Goal: Task Accomplishment & Management: Manage account settings

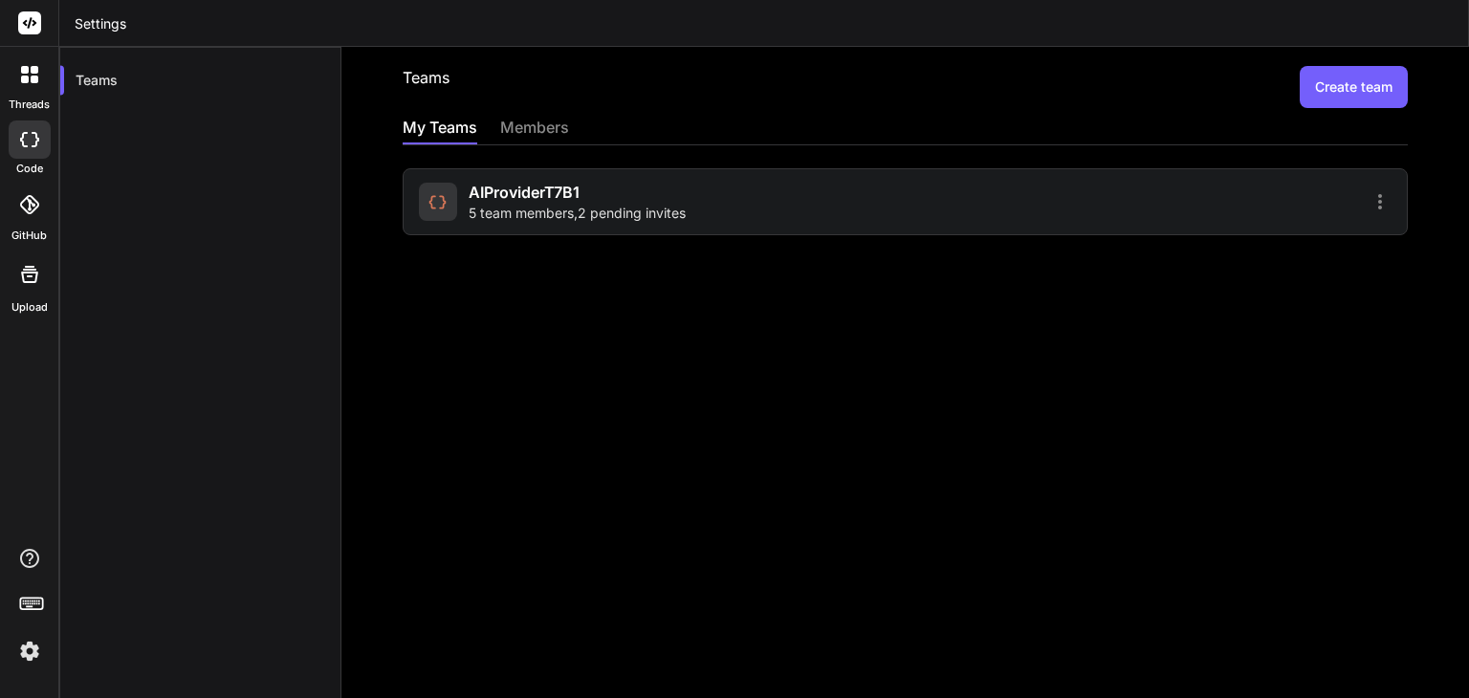
click at [1369, 196] on icon at bounding box center [1380, 201] width 23 height 23
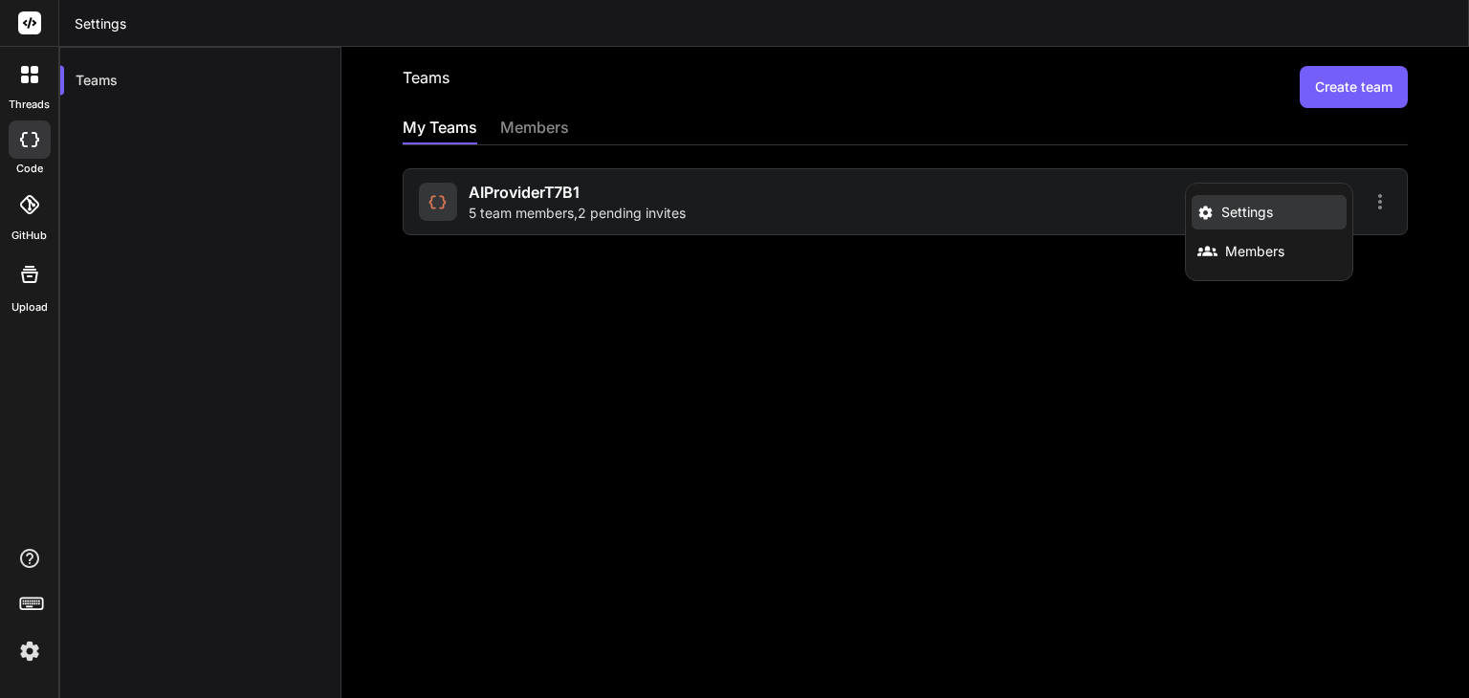
click at [1286, 222] on li "Settings" at bounding box center [1269, 212] width 155 height 34
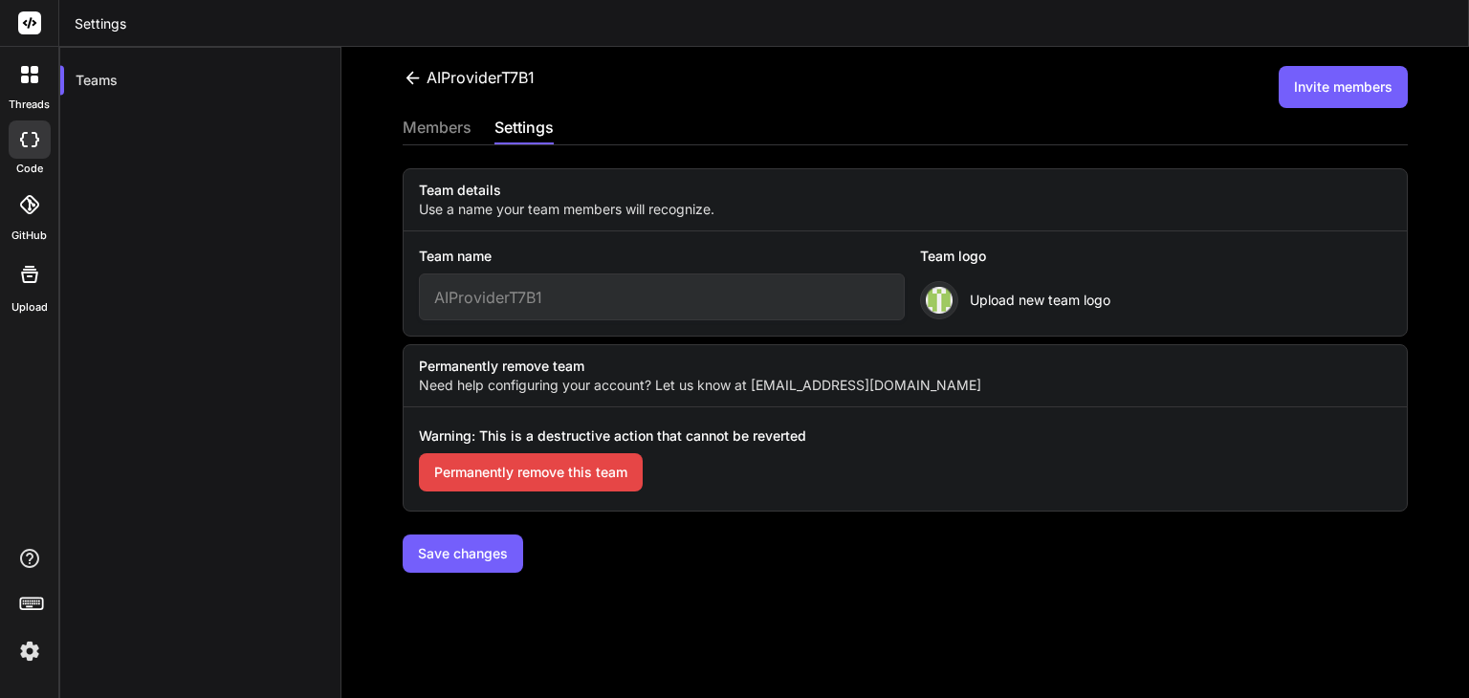
click at [415, 84] on icon at bounding box center [413, 78] width 20 height 20
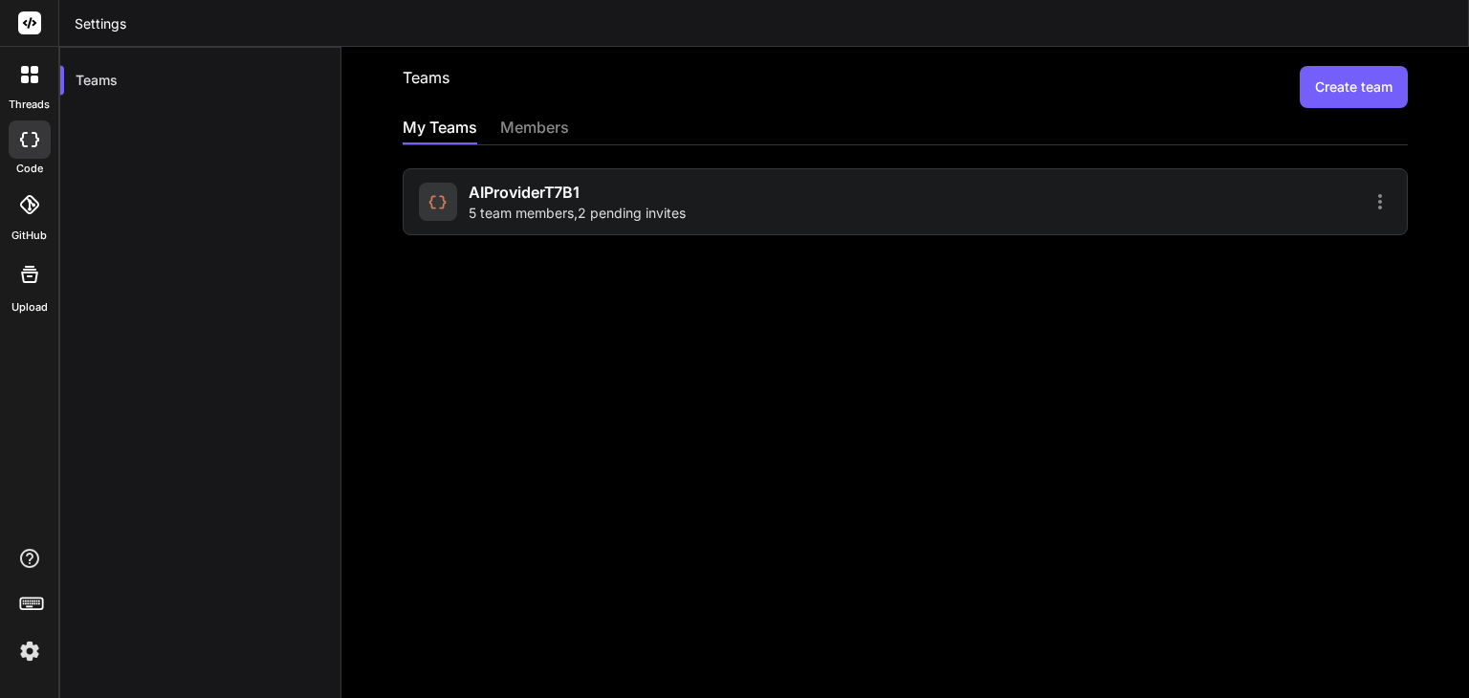
click at [1369, 200] on icon at bounding box center [1380, 201] width 23 height 23
click at [1280, 250] on li "Members" at bounding box center [1269, 250] width 155 height 35
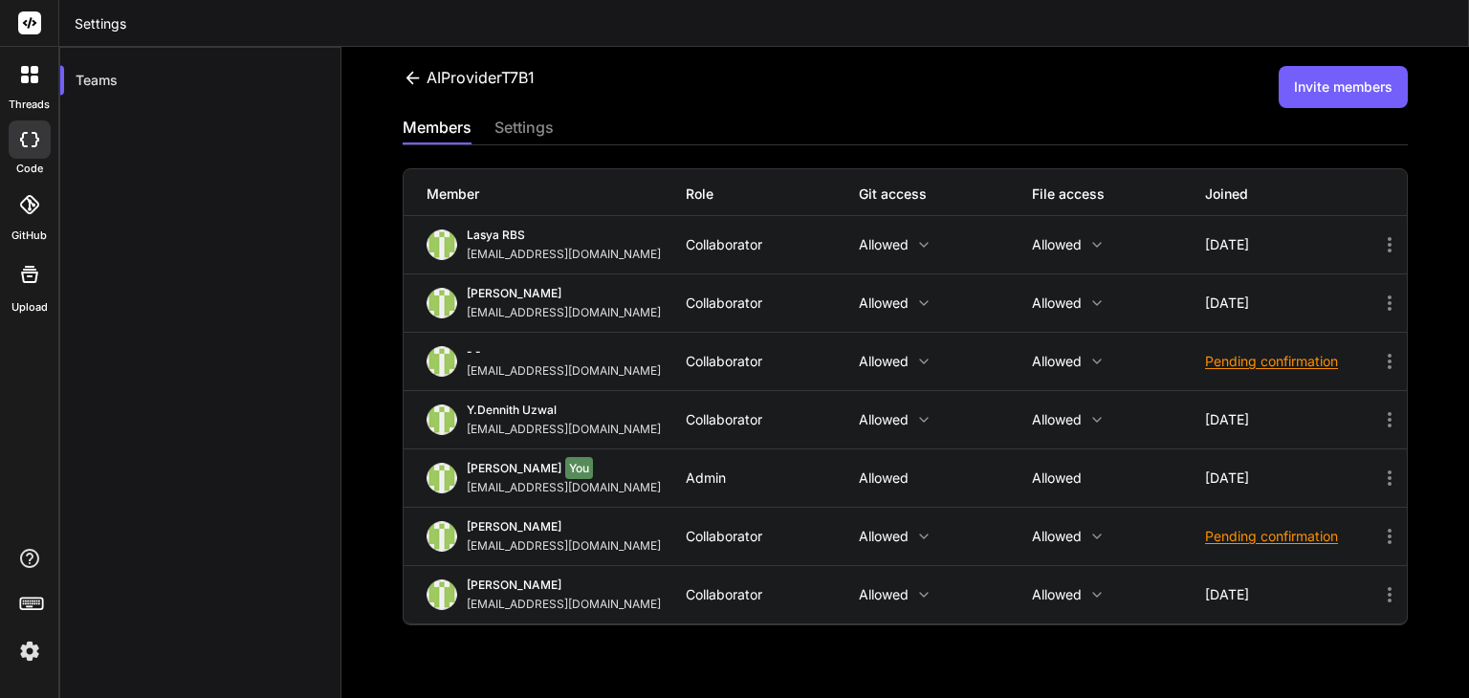
click at [1280, 538] on div "Pending confirmation" at bounding box center [1291, 536] width 173 height 19
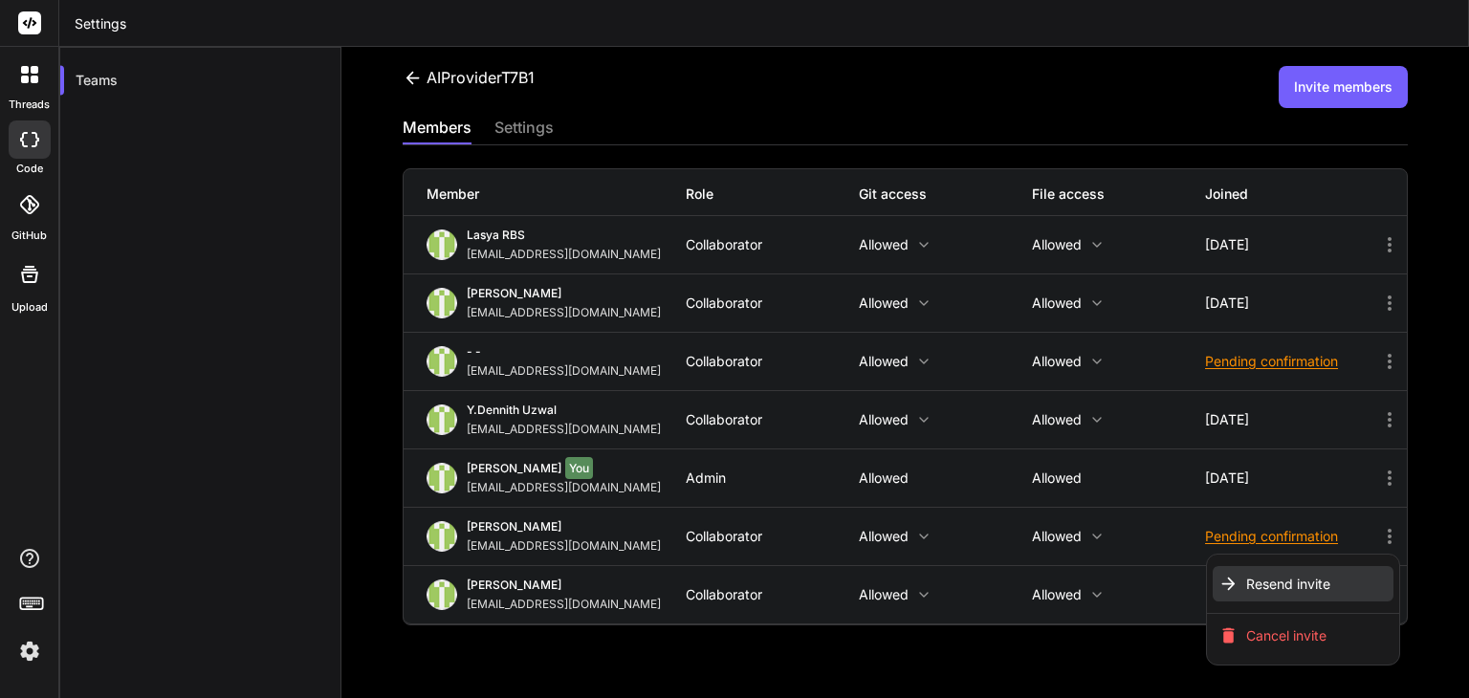
click at [1277, 577] on span "Resend invite" at bounding box center [1288, 584] width 84 height 19
click at [1274, 367] on div at bounding box center [734, 349] width 1469 height 698
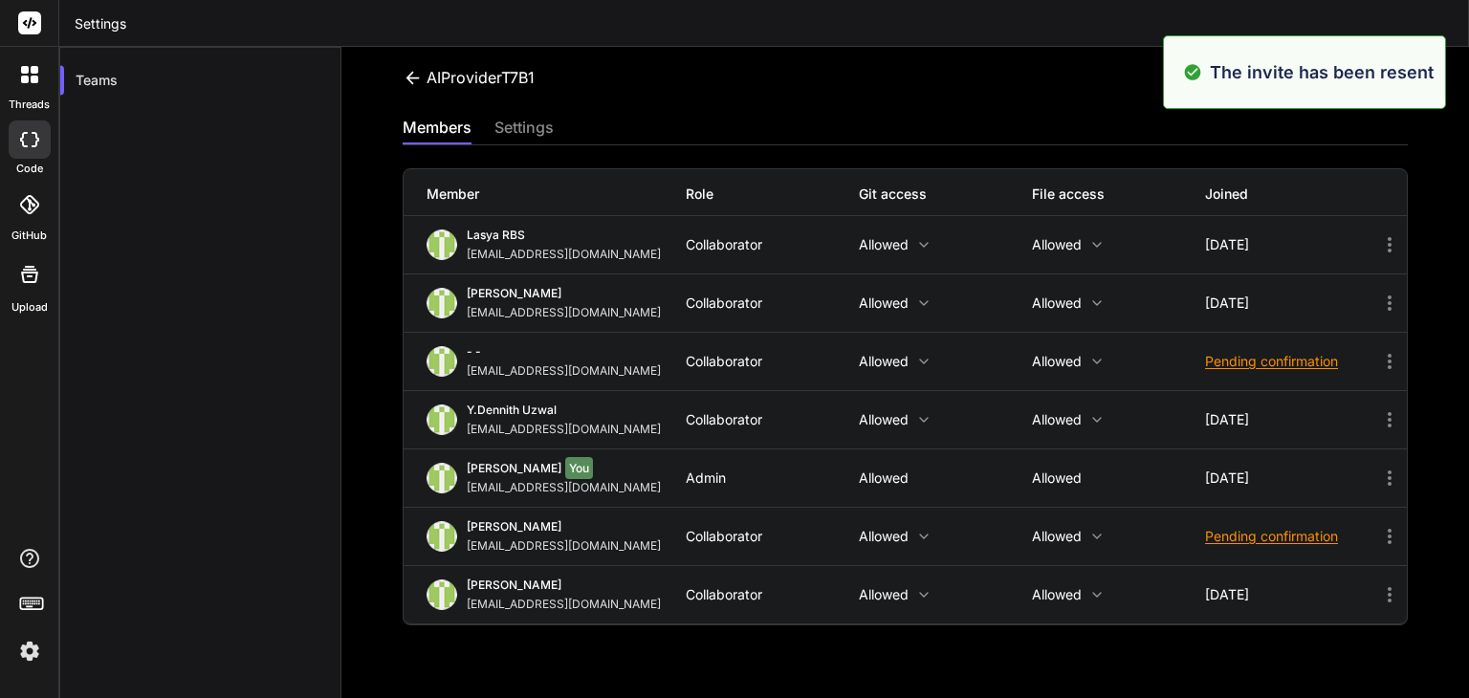
click at [1274, 367] on div "Pending confirmation" at bounding box center [1291, 361] width 173 height 19
click at [1252, 406] on span "Resend invite" at bounding box center [1288, 409] width 84 height 19
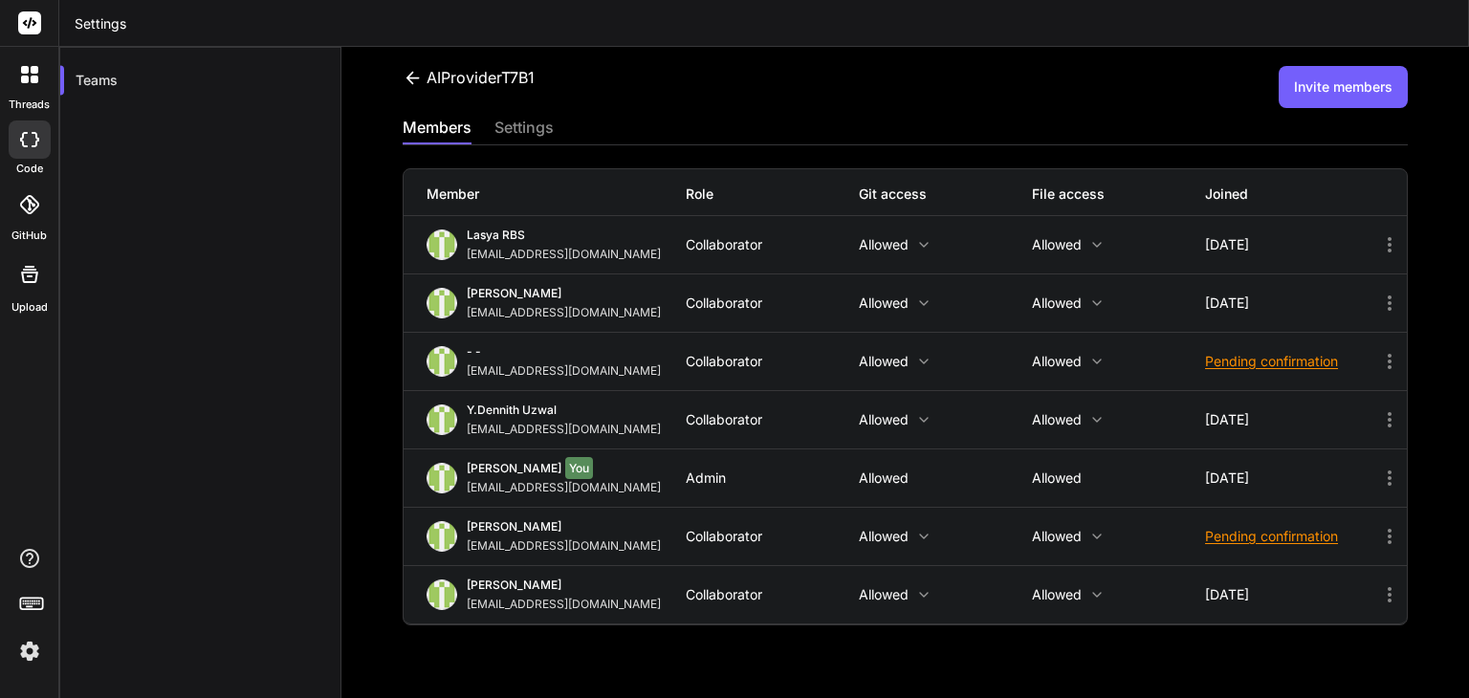
click at [1342, 82] on button "Invite members" at bounding box center [1343, 87] width 129 height 42
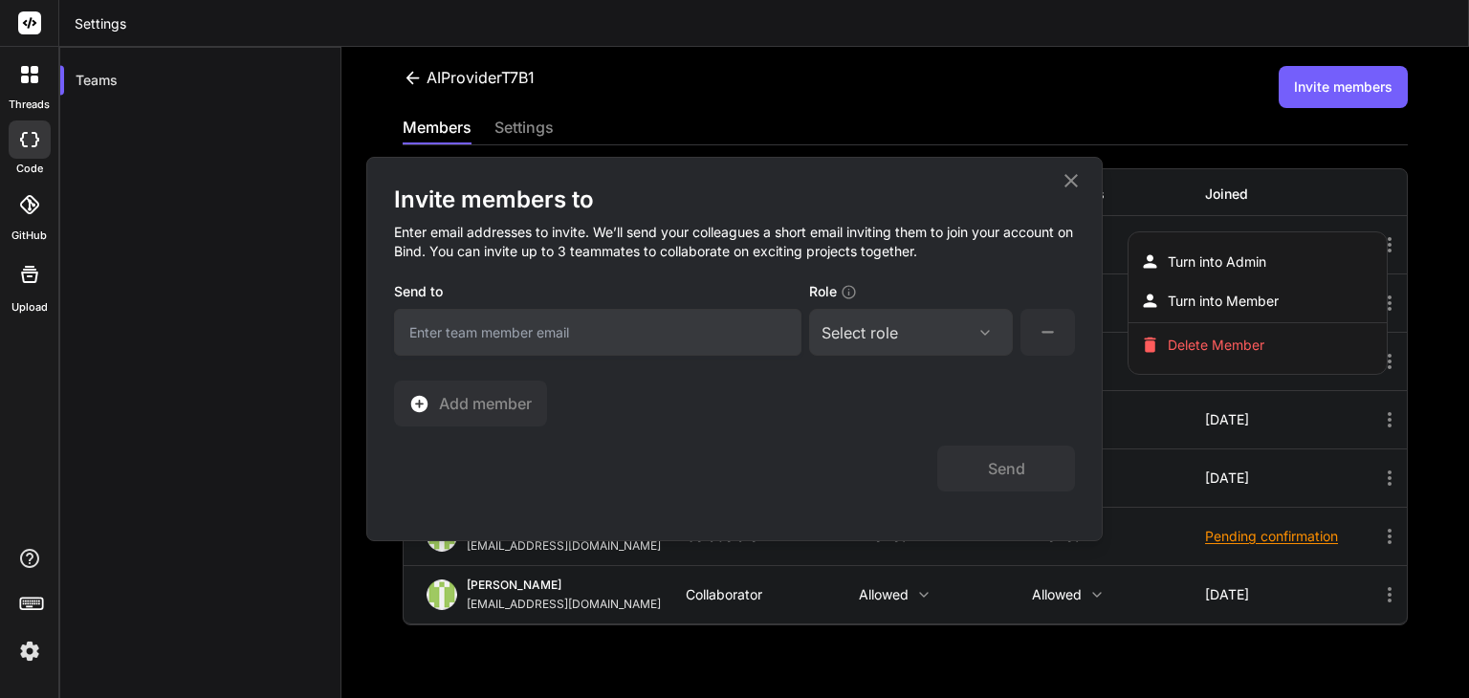
click at [655, 337] on input "email" at bounding box center [597, 332] width 407 height 47
paste input "[EMAIL_ADDRESS][DOMAIN_NAME]"
type input "[EMAIL_ADDRESS][DOMAIN_NAME]"
click at [889, 334] on div "Select role" at bounding box center [860, 332] width 77 height 23
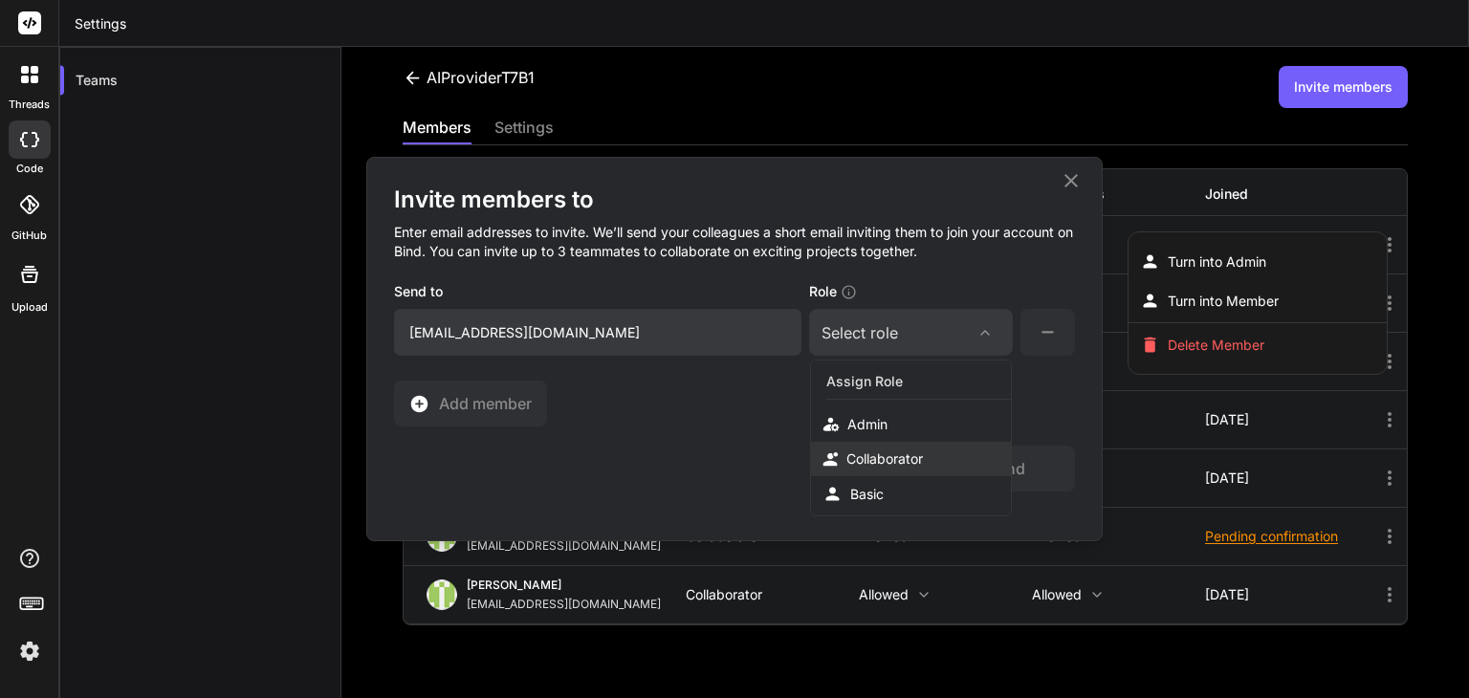
click at [896, 455] on div "Collaborator" at bounding box center [884, 459] width 77 height 19
click at [987, 472] on button "Send" at bounding box center [1006, 469] width 138 height 46
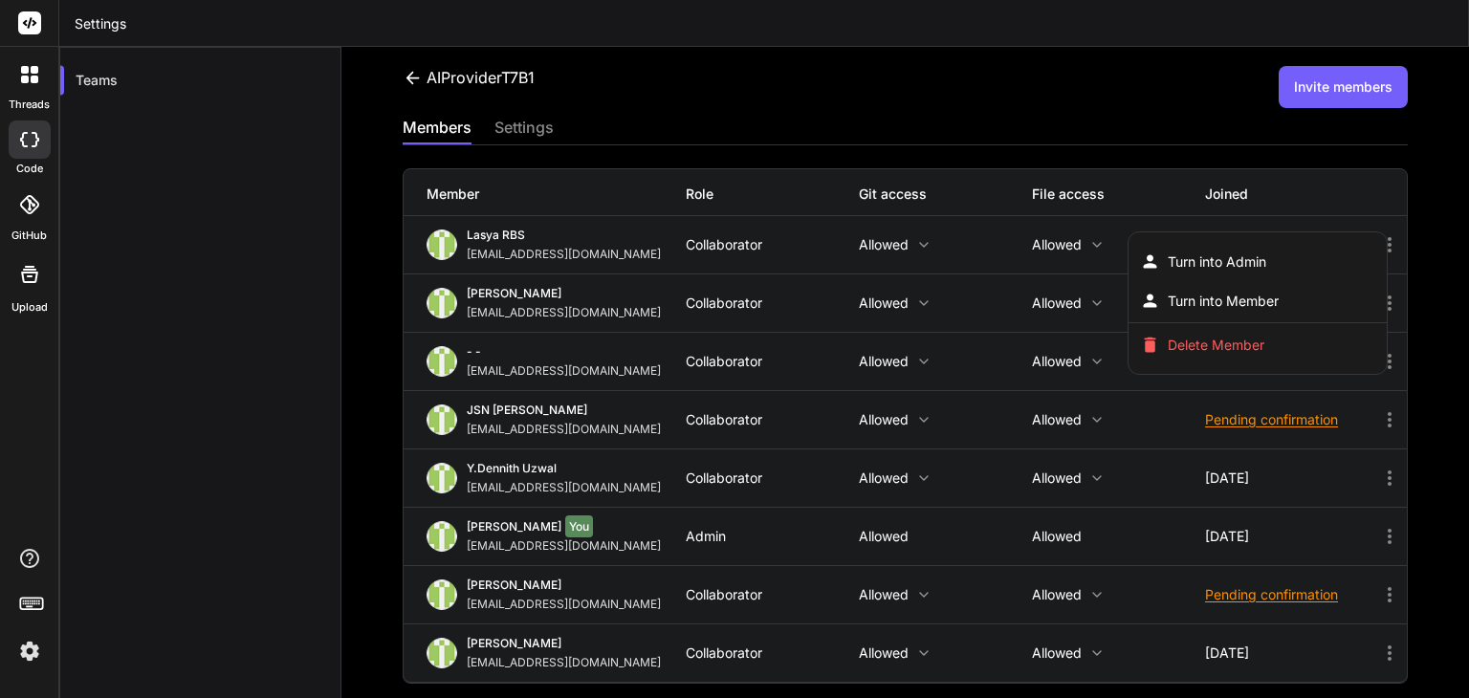
click at [953, 121] on div at bounding box center [734, 349] width 1469 height 698
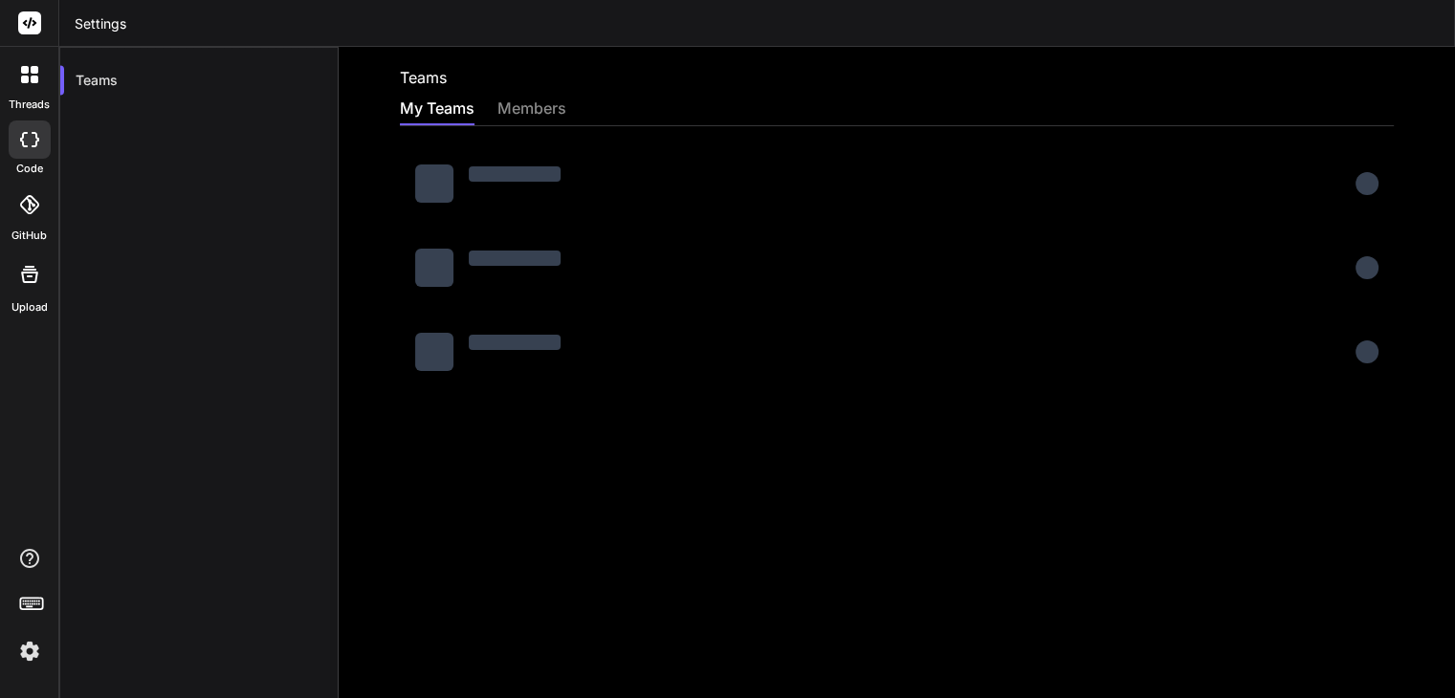
drag, startPoint x: 550, startPoint y: 97, endPoint x: 543, endPoint y: 104, distance: 10.2
click at [543, 104] on div "members" at bounding box center [531, 110] width 69 height 27
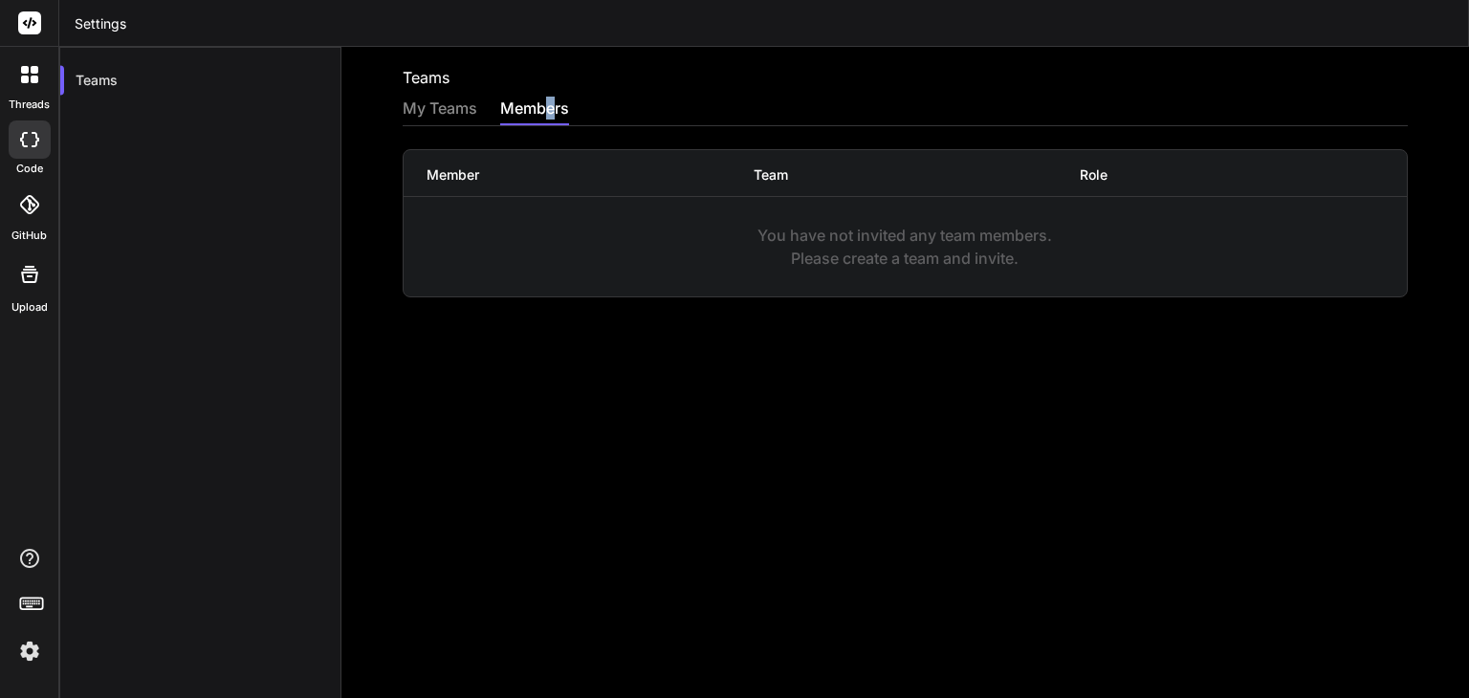
click at [543, 104] on div "members" at bounding box center [534, 110] width 69 height 27
click at [444, 101] on div "My Teams" at bounding box center [440, 110] width 75 height 27
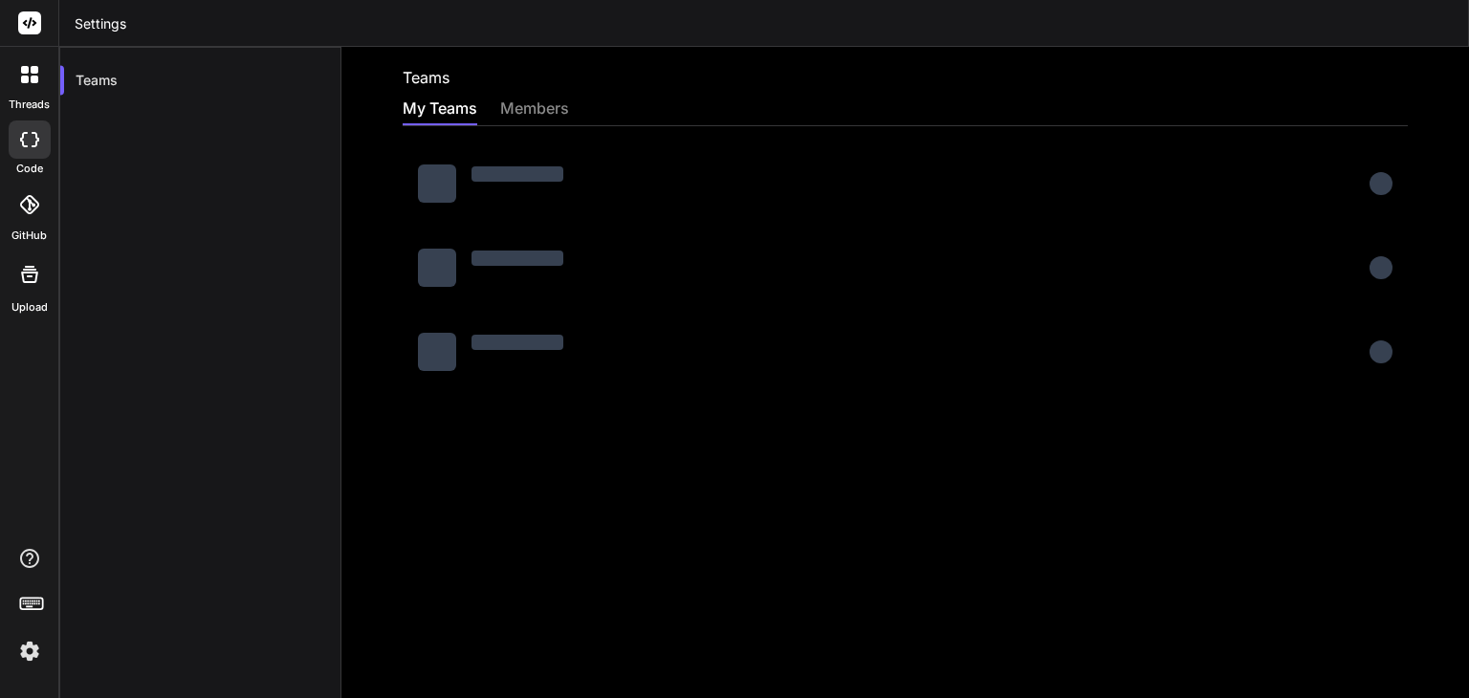
click at [30, 655] on img at bounding box center [29, 651] width 33 height 33
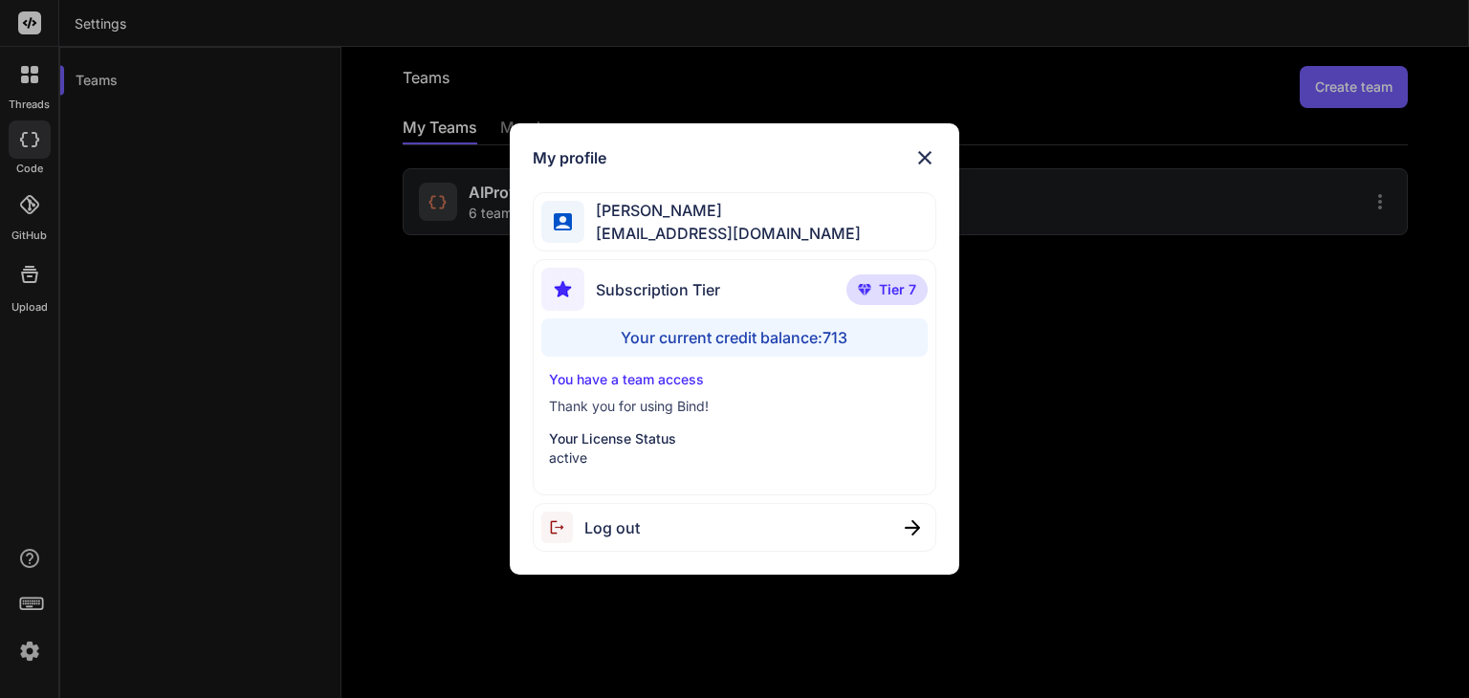
click at [922, 155] on img at bounding box center [924, 157] width 23 height 23
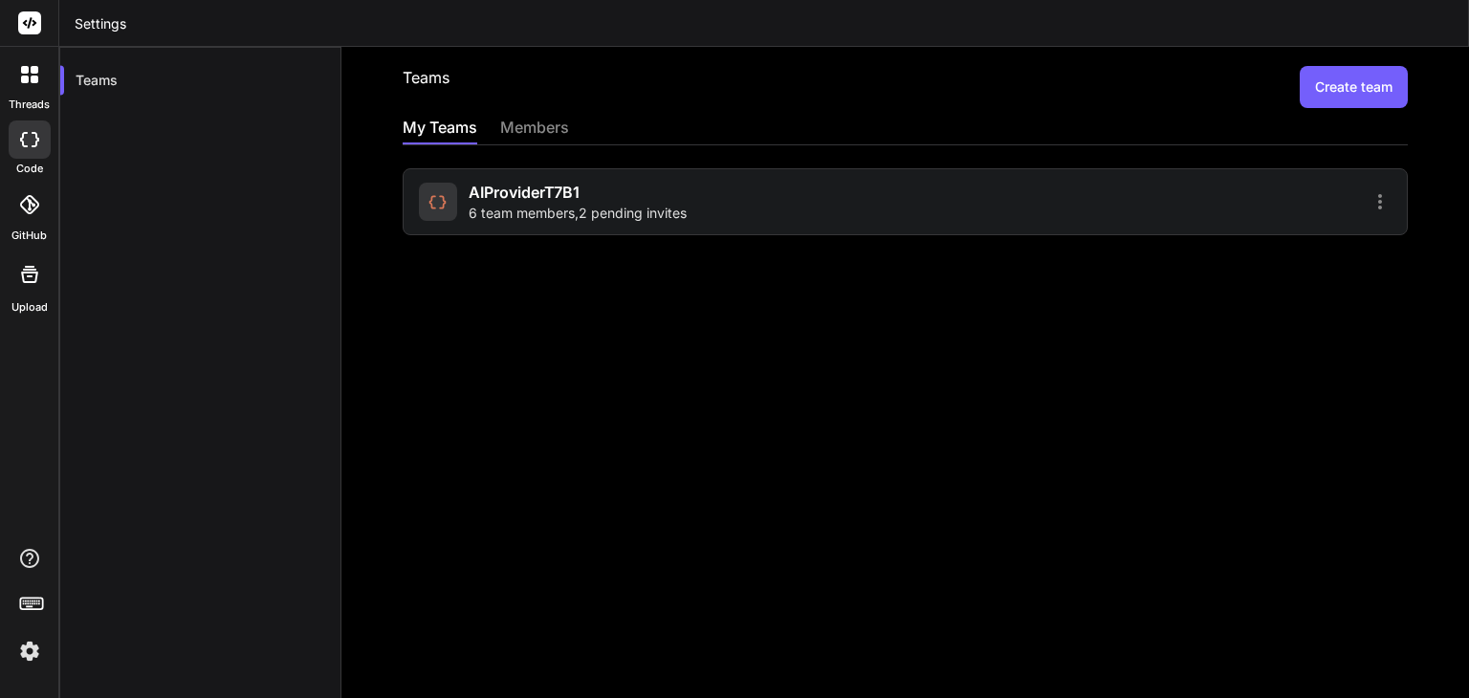
click at [1378, 196] on icon at bounding box center [1380, 201] width 4 height 15
click at [1268, 249] on span "Members" at bounding box center [1254, 251] width 59 height 19
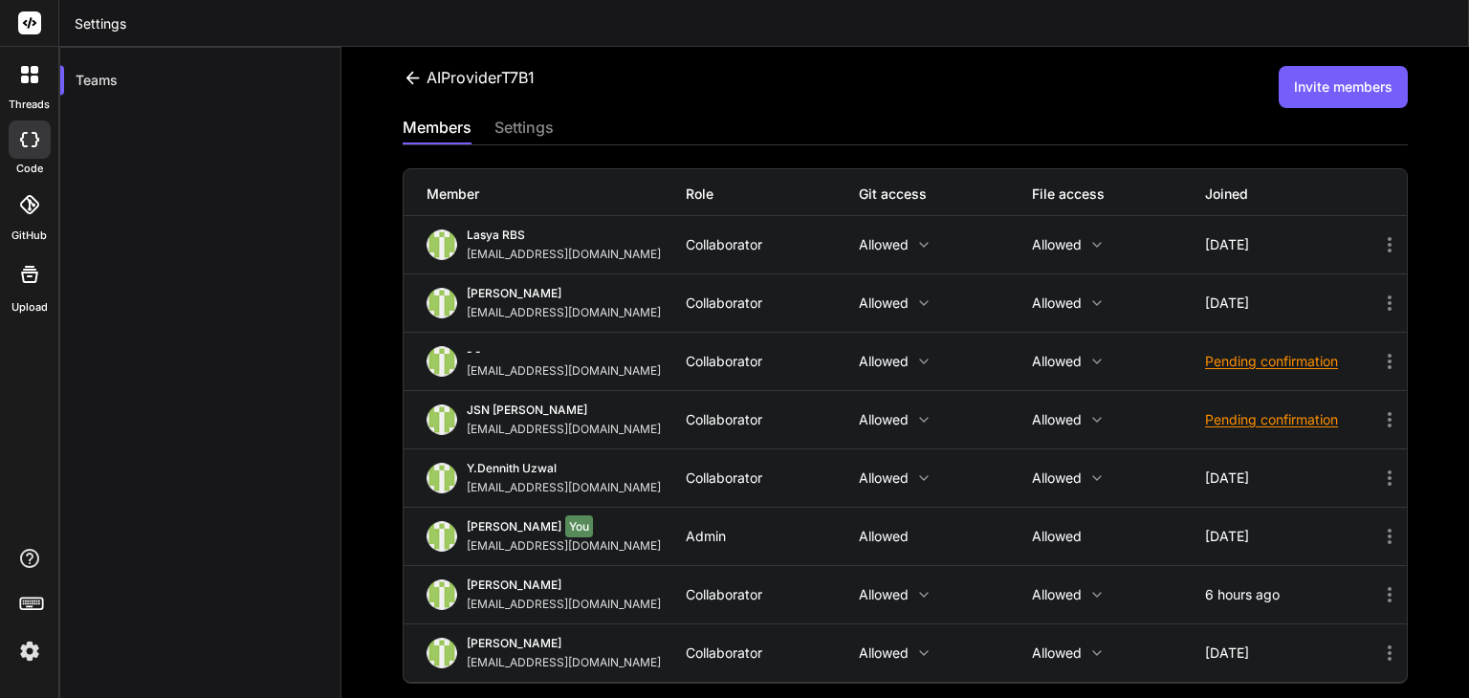
click at [26, 644] on img at bounding box center [29, 651] width 33 height 33
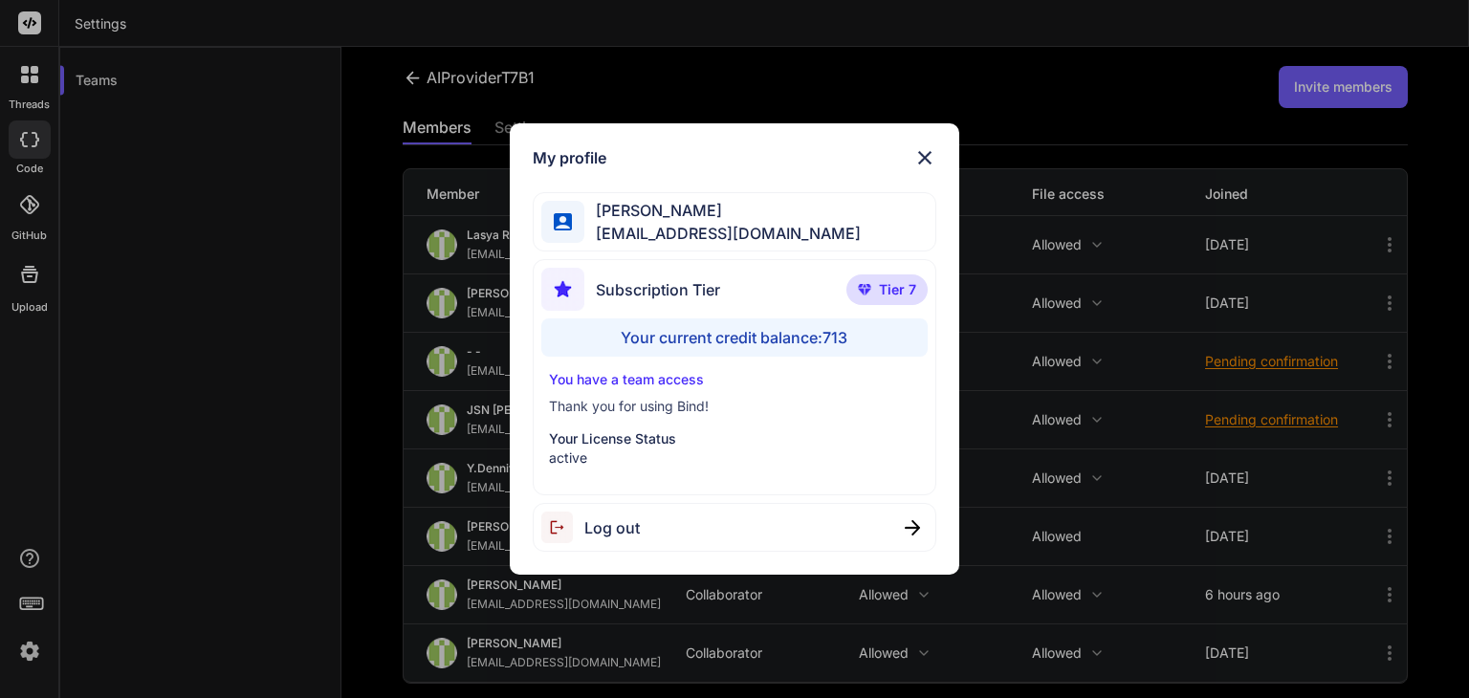
click at [608, 530] on span "Log out" at bounding box center [611, 527] width 55 height 23
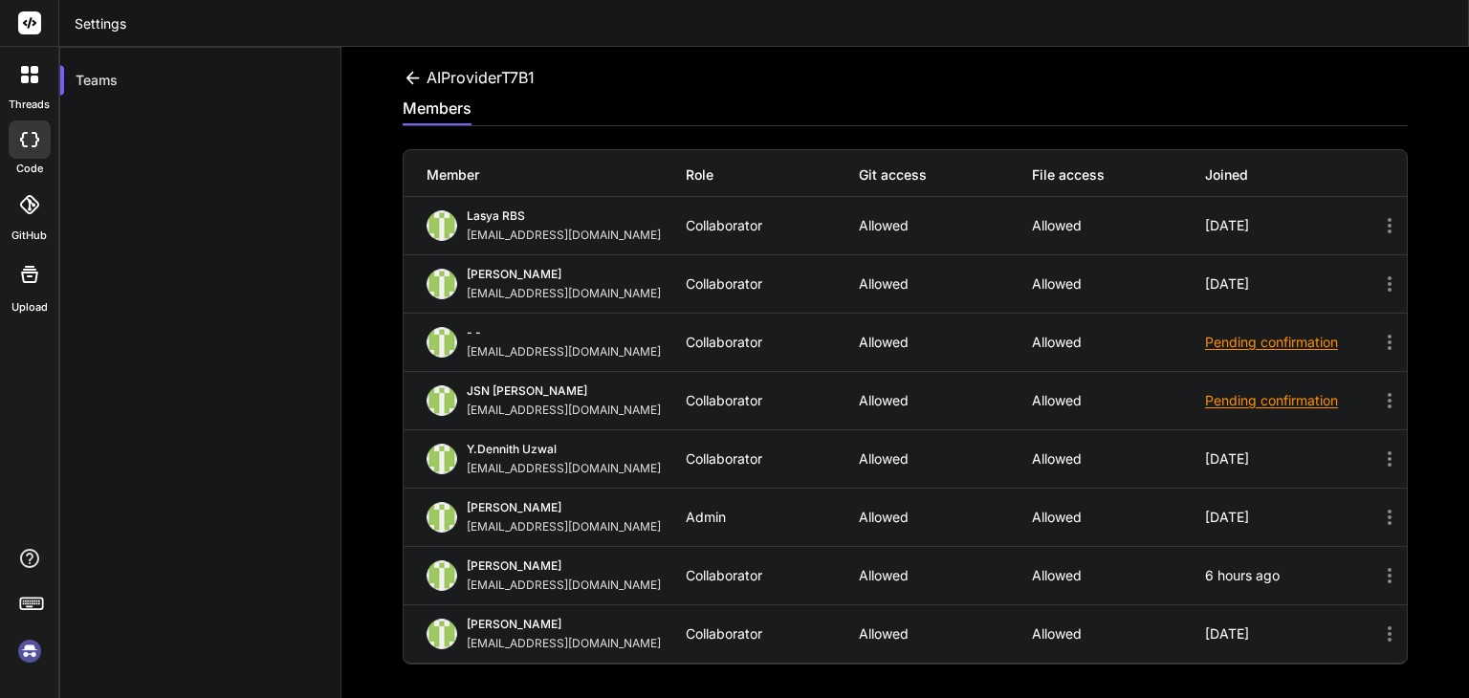
click at [407, 78] on icon at bounding box center [412, 77] width 13 height 12
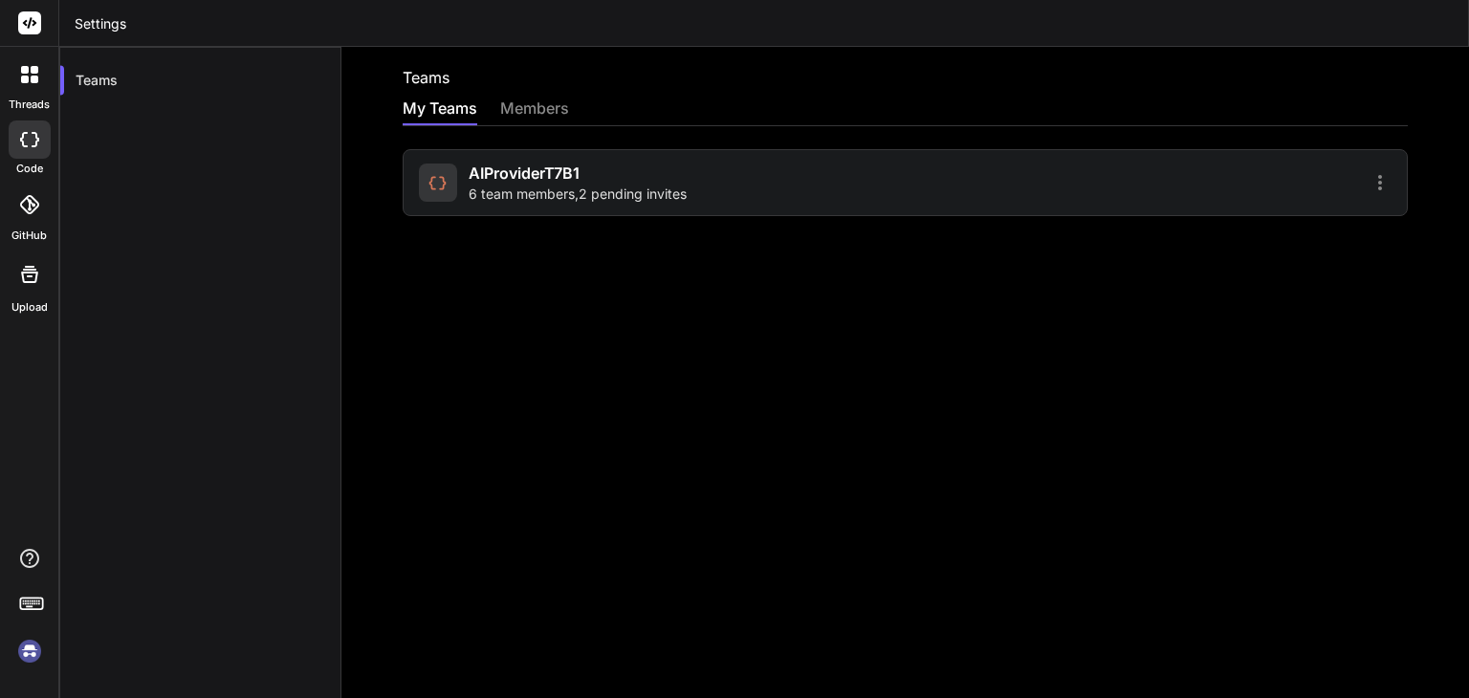
click at [1378, 187] on icon at bounding box center [1380, 182] width 4 height 15
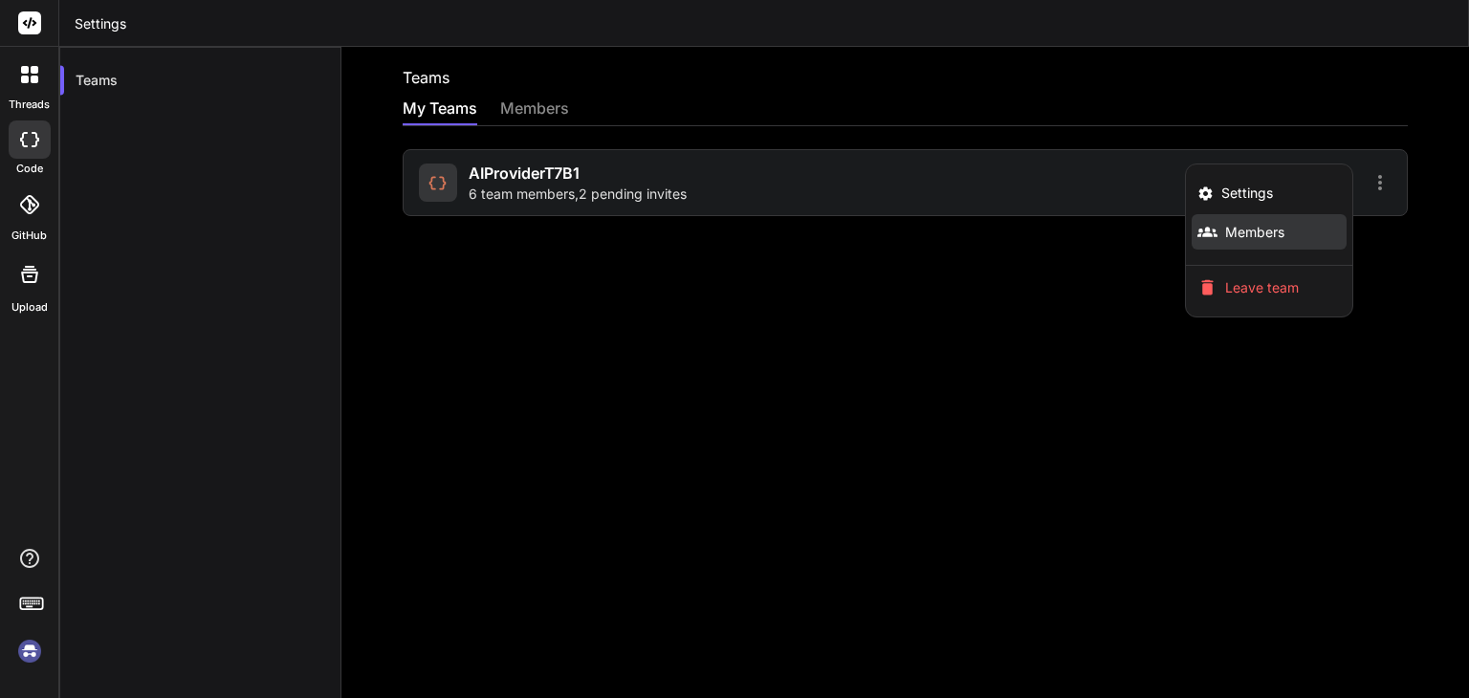
click at [1275, 232] on li "Members" at bounding box center [1269, 231] width 155 height 35
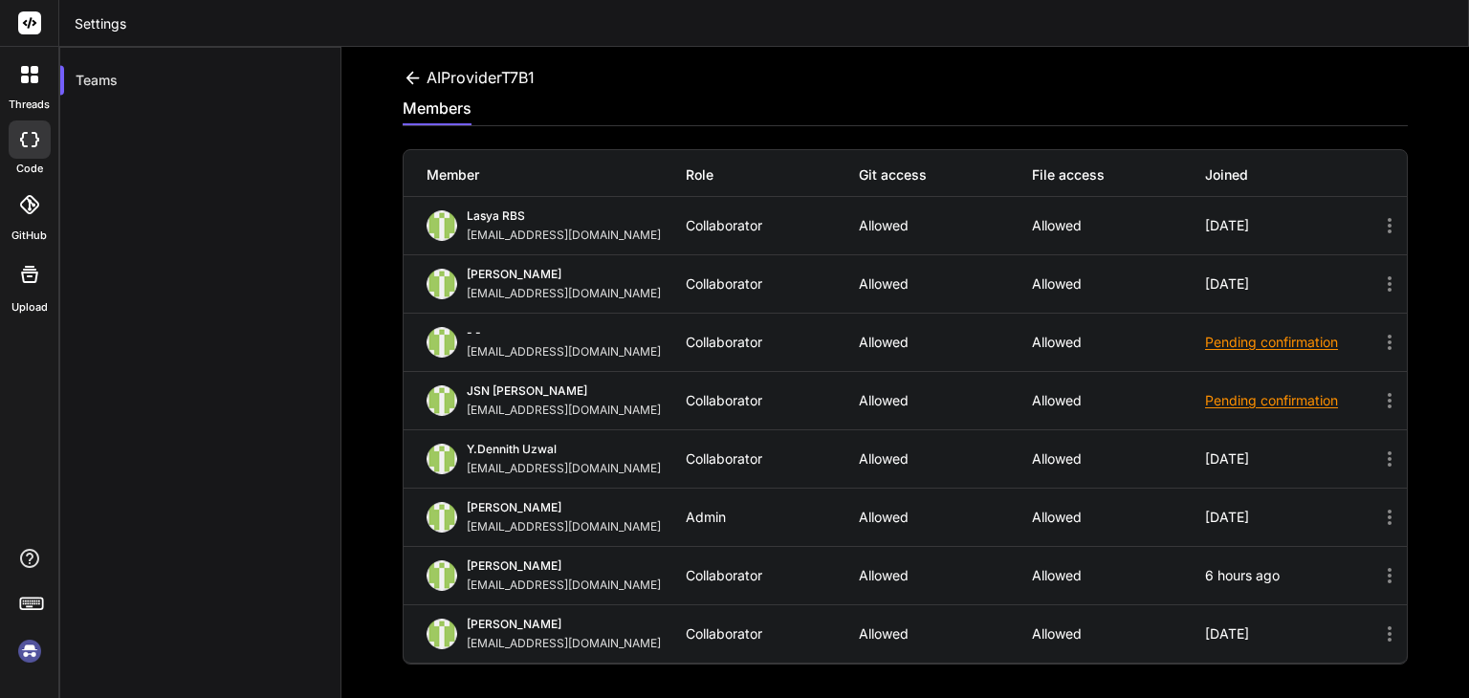
click at [28, 91] on div at bounding box center [30, 75] width 40 height 40
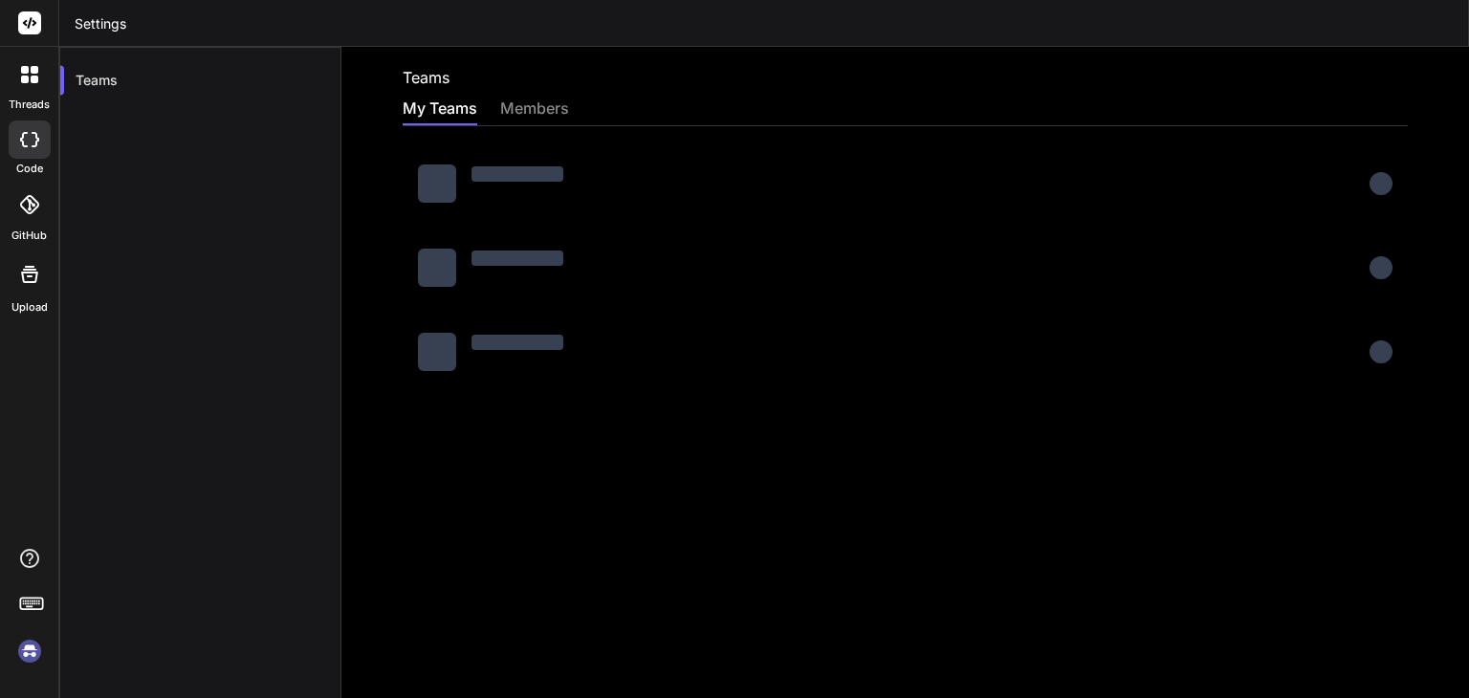
click at [28, 649] on img at bounding box center [29, 651] width 33 height 33
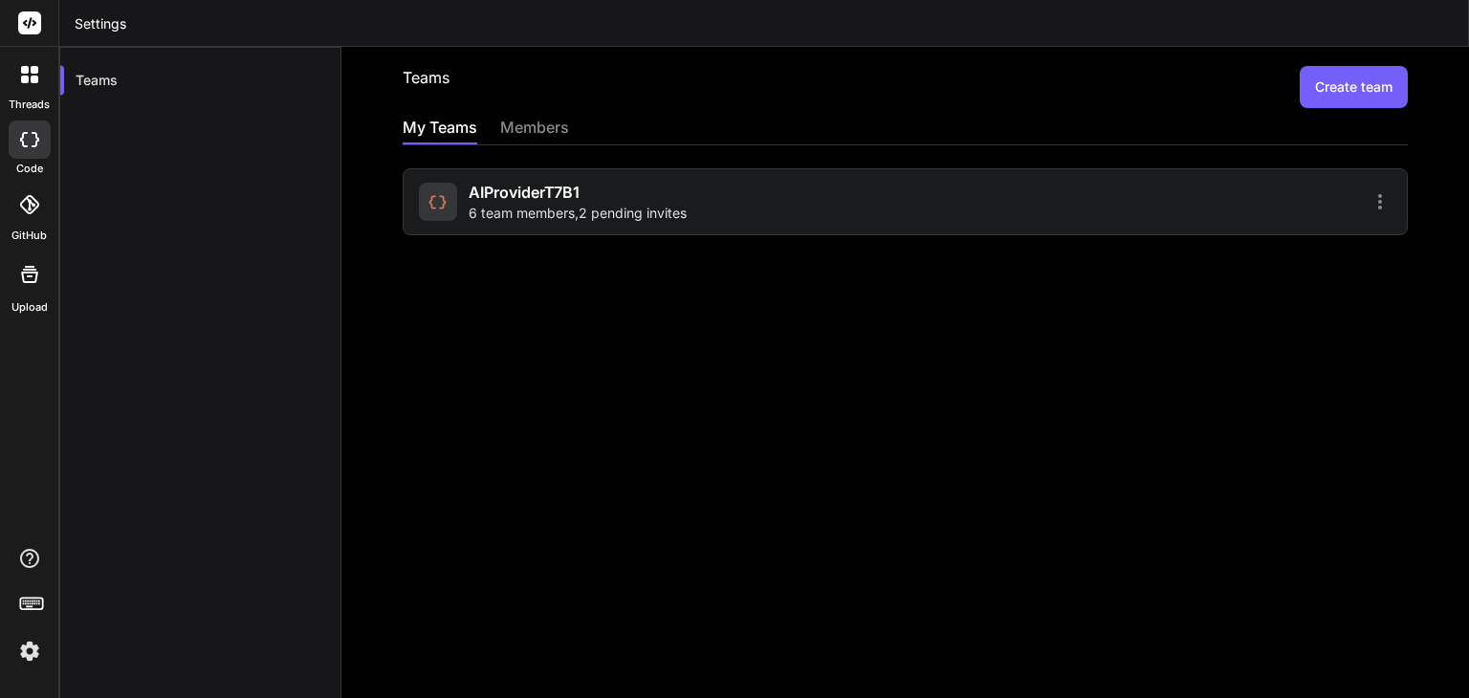
click at [1369, 199] on icon at bounding box center [1380, 201] width 23 height 23
click at [1272, 250] on li "Members" at bounding box center [1269, 250] width 155 height 35
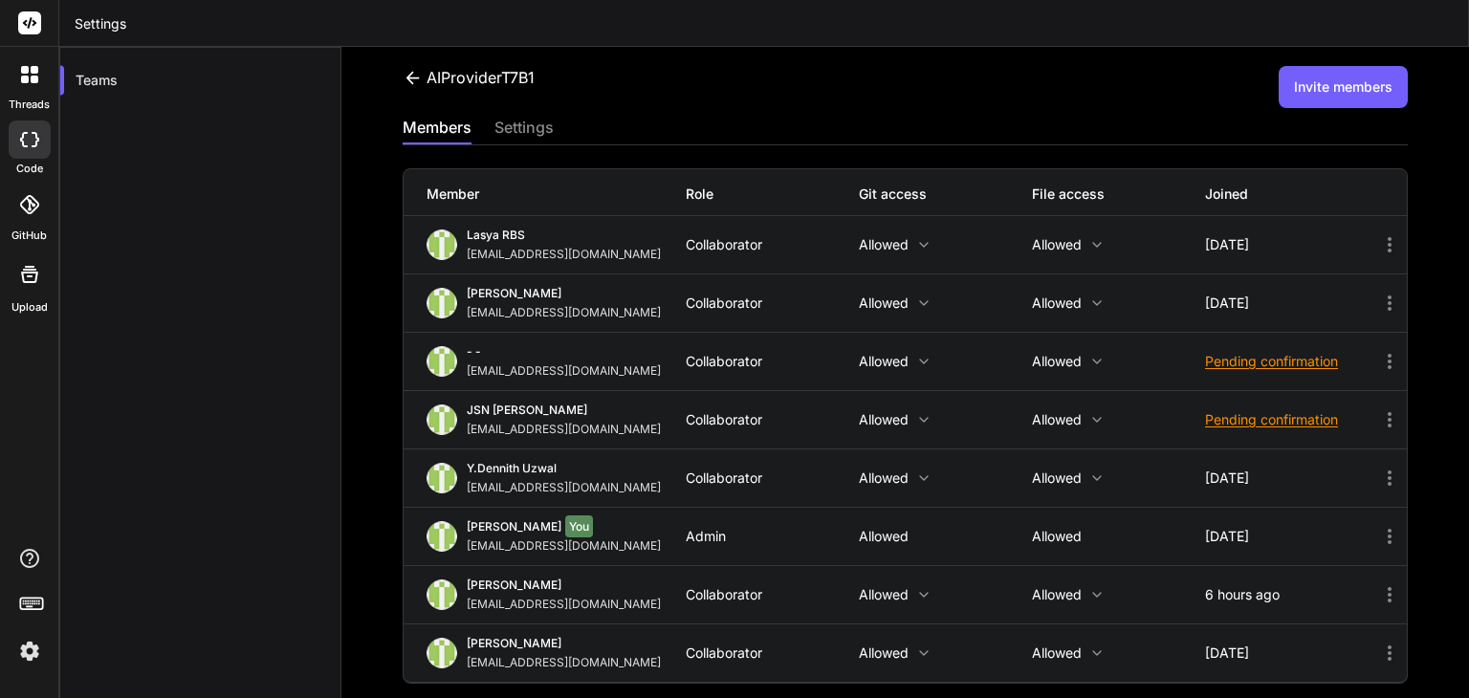
click at [37, 651] on img at bounding box center [29, 651] width 33 height 33
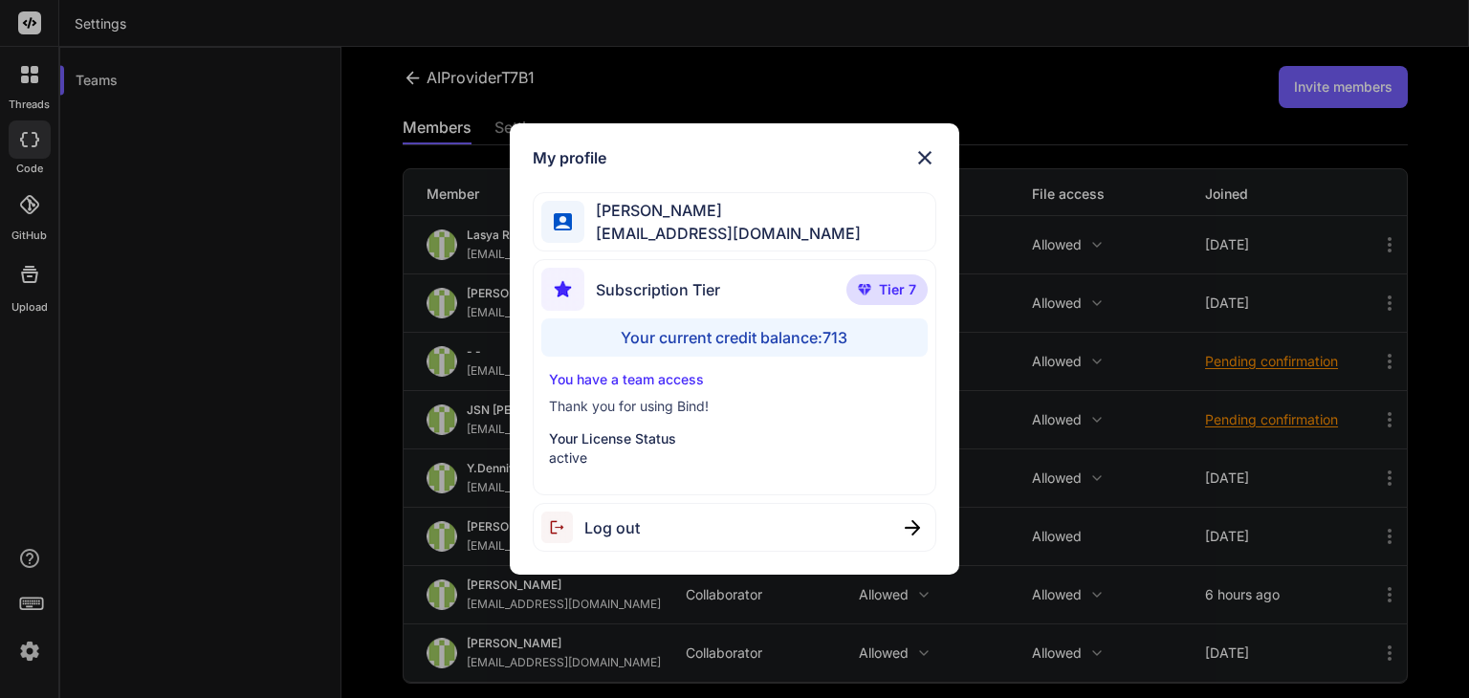
click at [924, 159] on img at bounding box center [924, 157] width 23 height 23
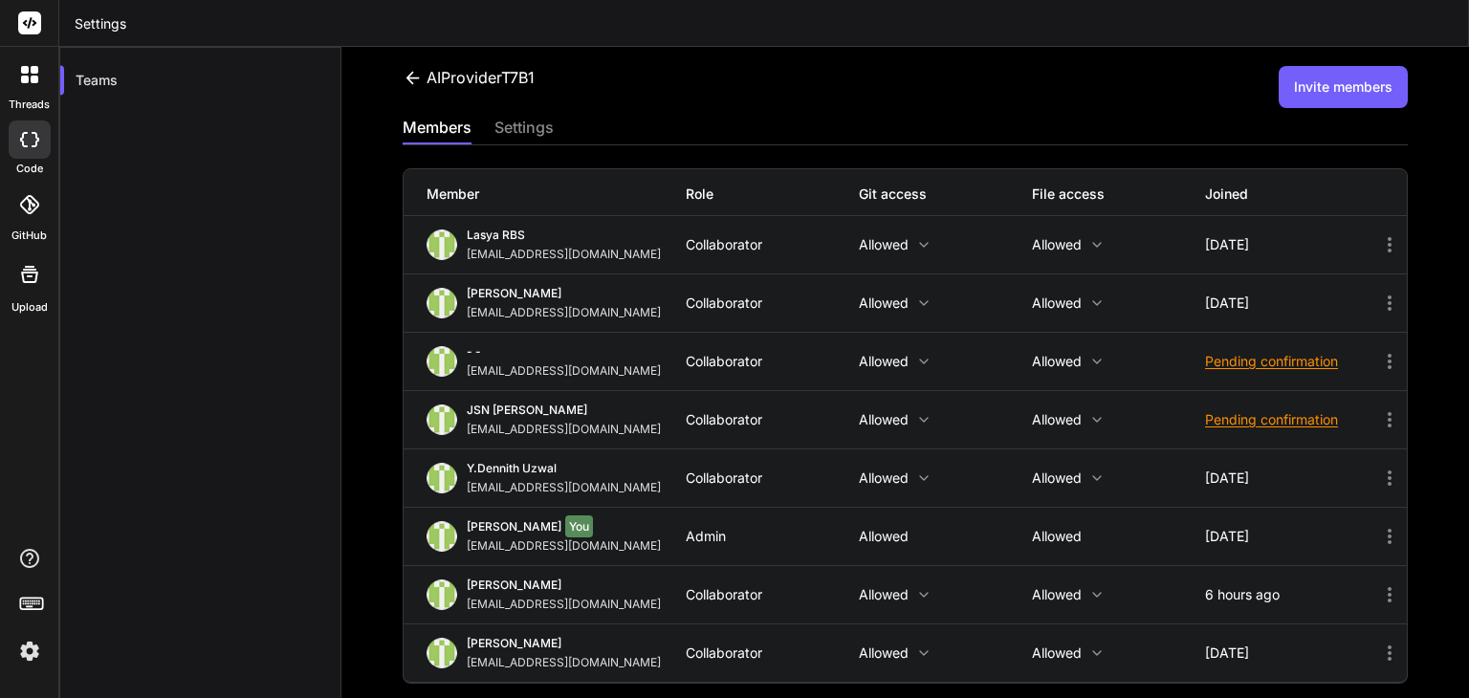
click at [1379, 361] on icon at bounding box center [1389, 361] width 23 height 23
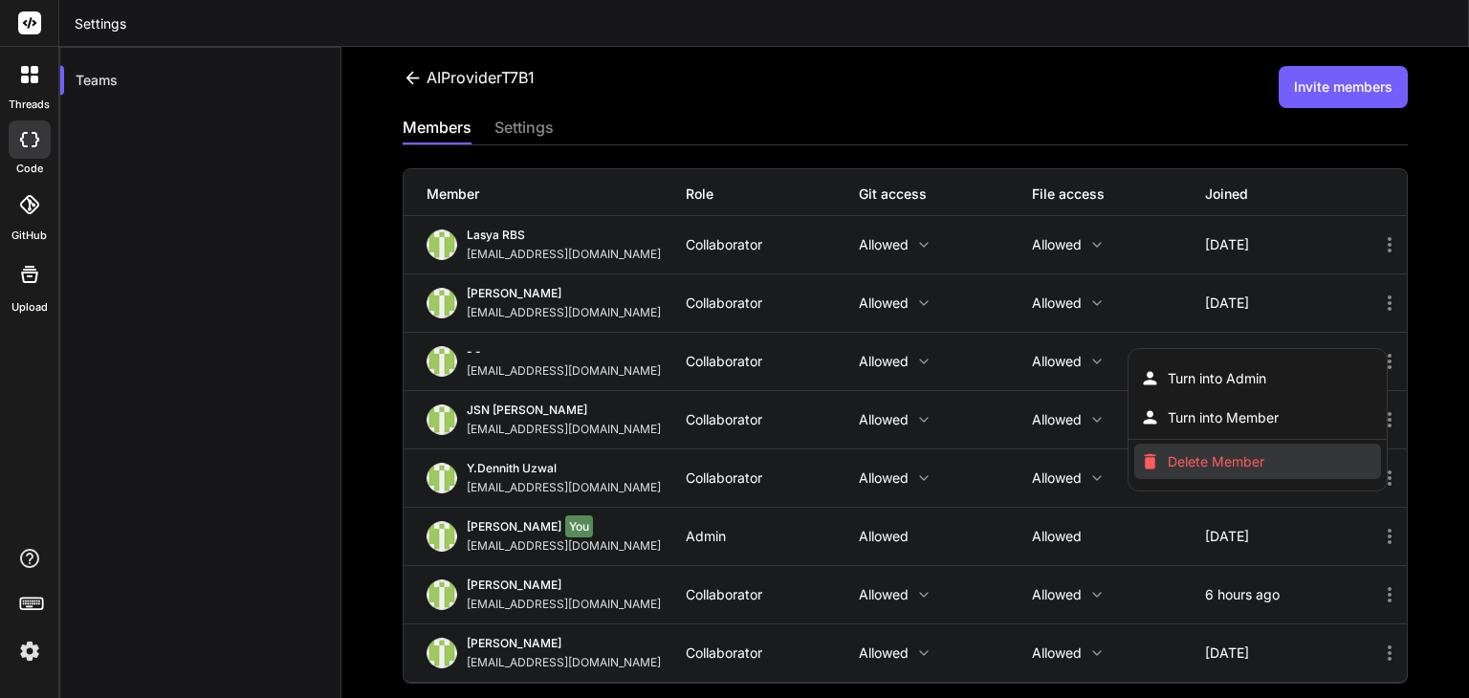
click at [1285, 456] on li "Delete Member" at bounding box center [1257, 461] width 246 height 35
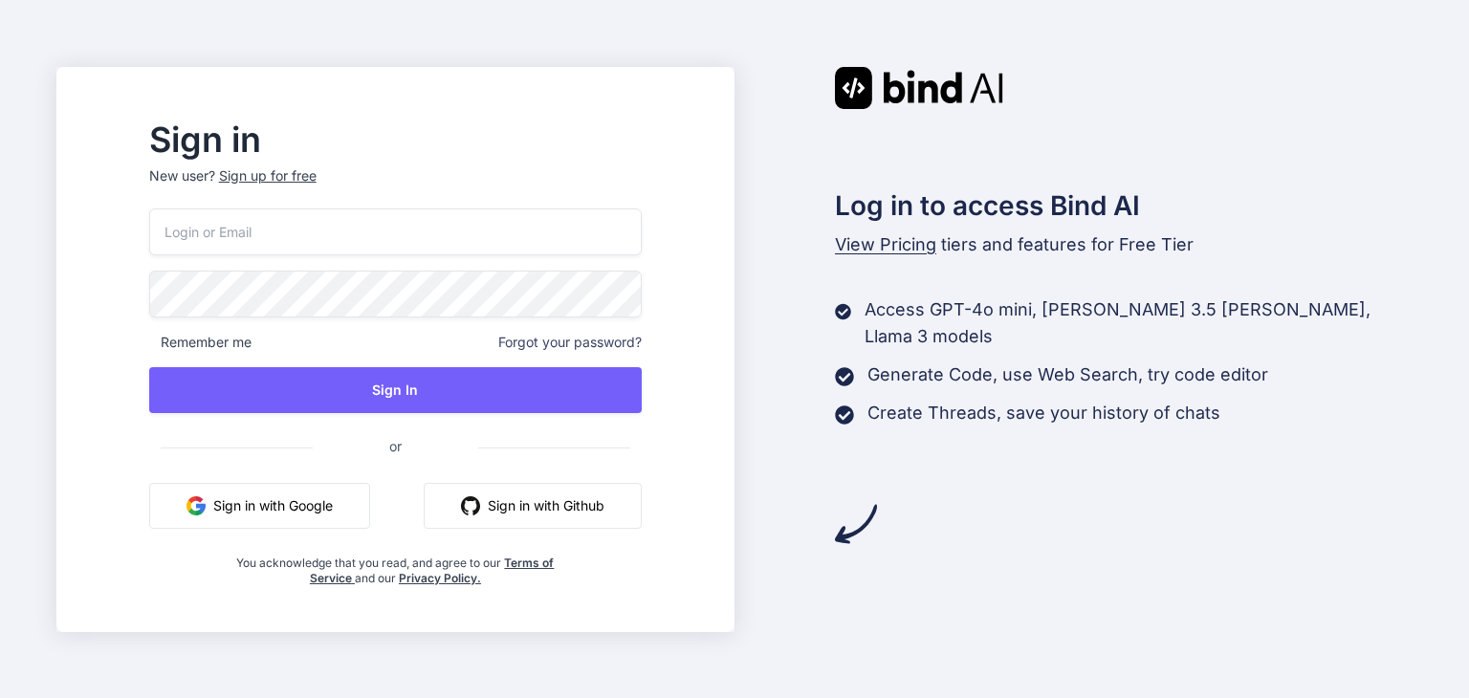
click at [297, 238] on input "email" at bounding box center [395, 232] width 493 height 47
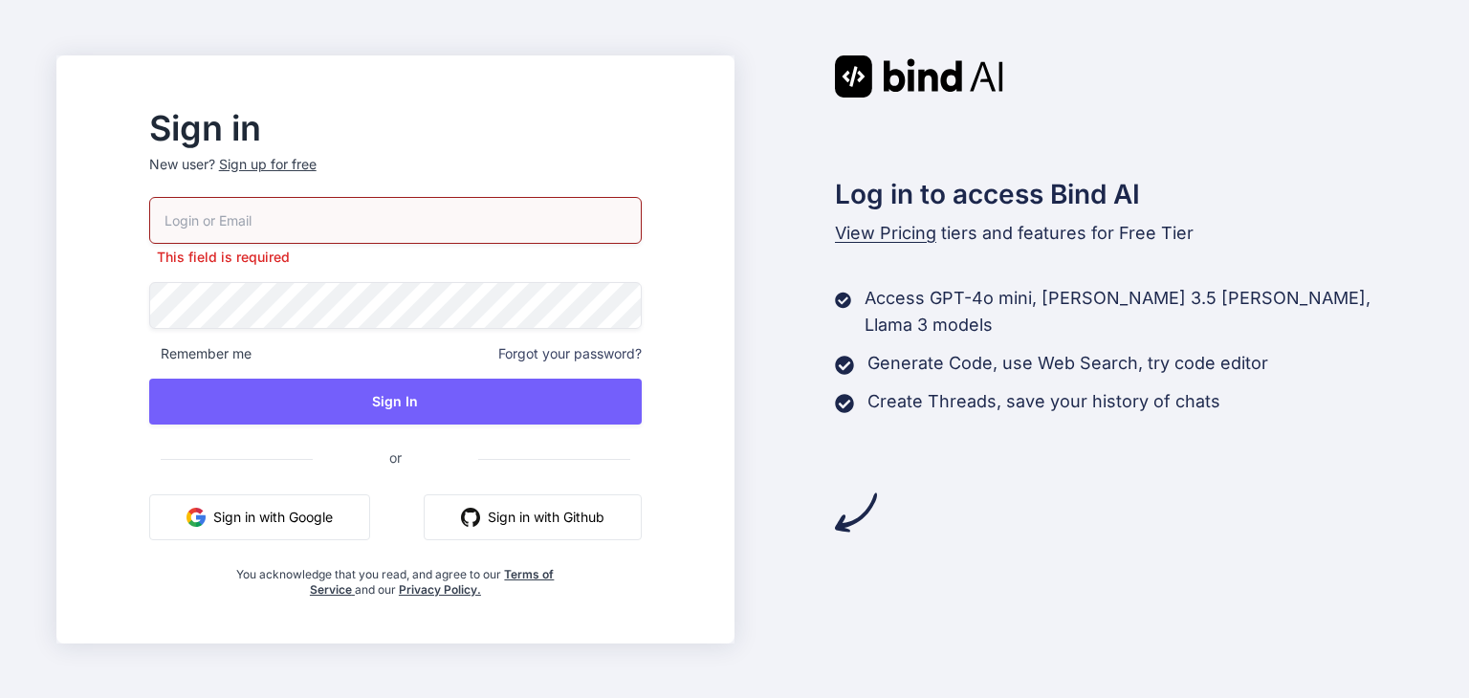
type input "[EMAIL_ADDRESS][DOMAIN_NAME]"
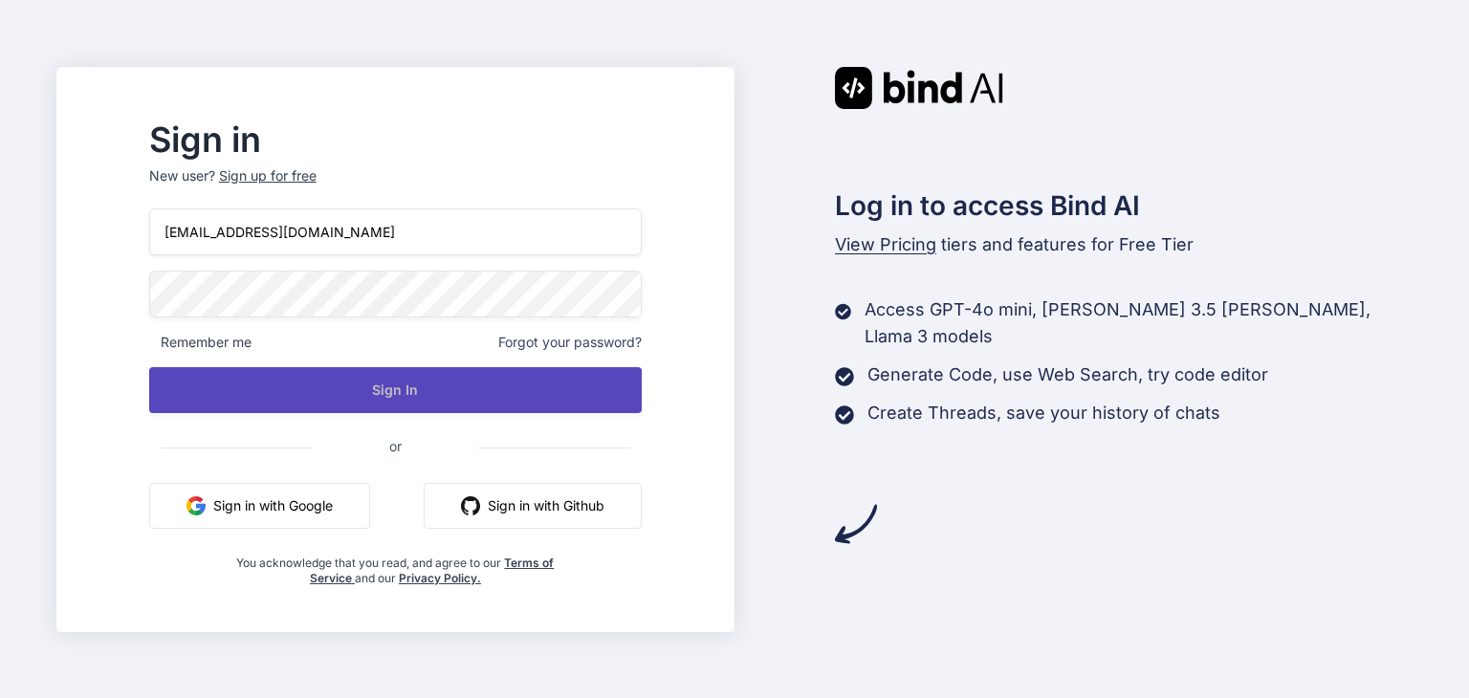
click at [597, 391] on button "Sign In" at bounding box center [395, 390] width 493 height 46
click at [640, 376] on button "Sign In" at bounding box center [395, 390] width 493 height 46
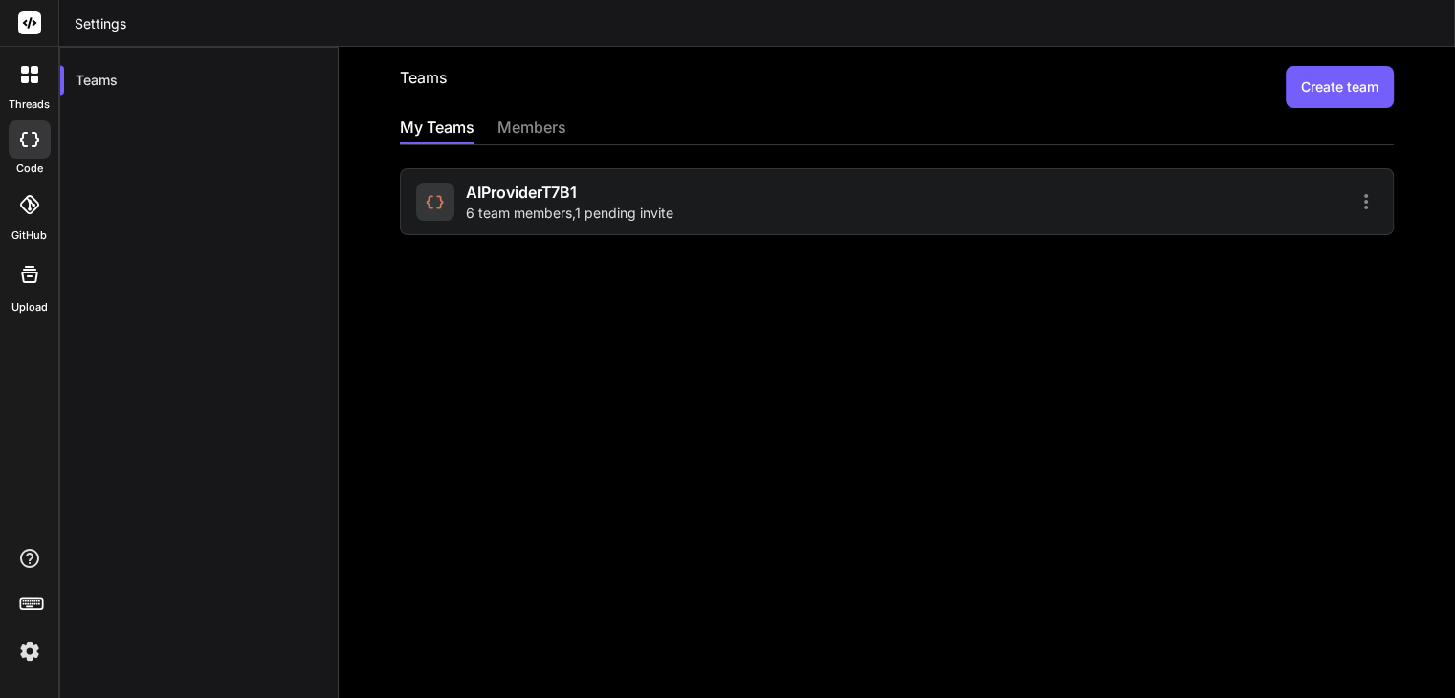
click at [1354, 196] on icon at bounding box center [1365, 201] width 23 height 23
click at [1253, 252] on span "Members" at bounding box center [1254, 251] width 59 height 19
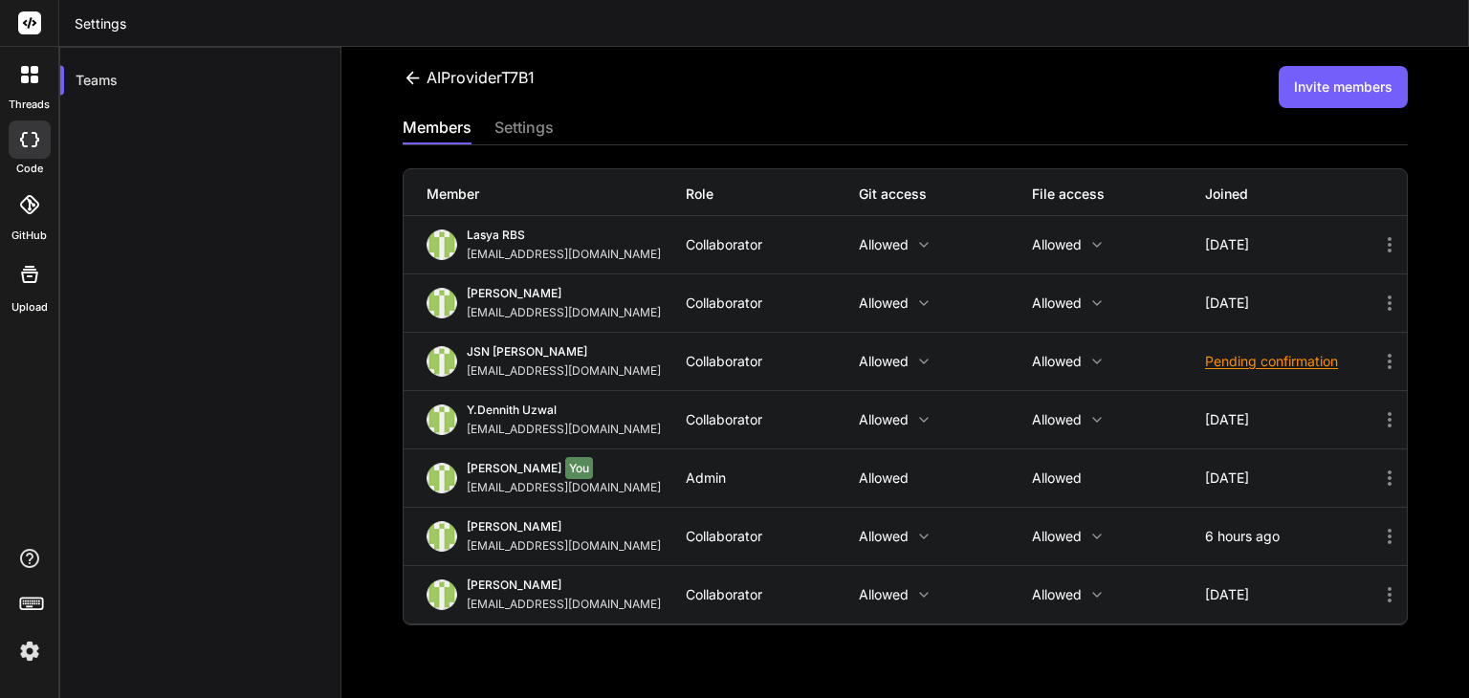
click at [1332, 95] on button "Invite members" at bounding box center [1343, 87] width 129 height 42
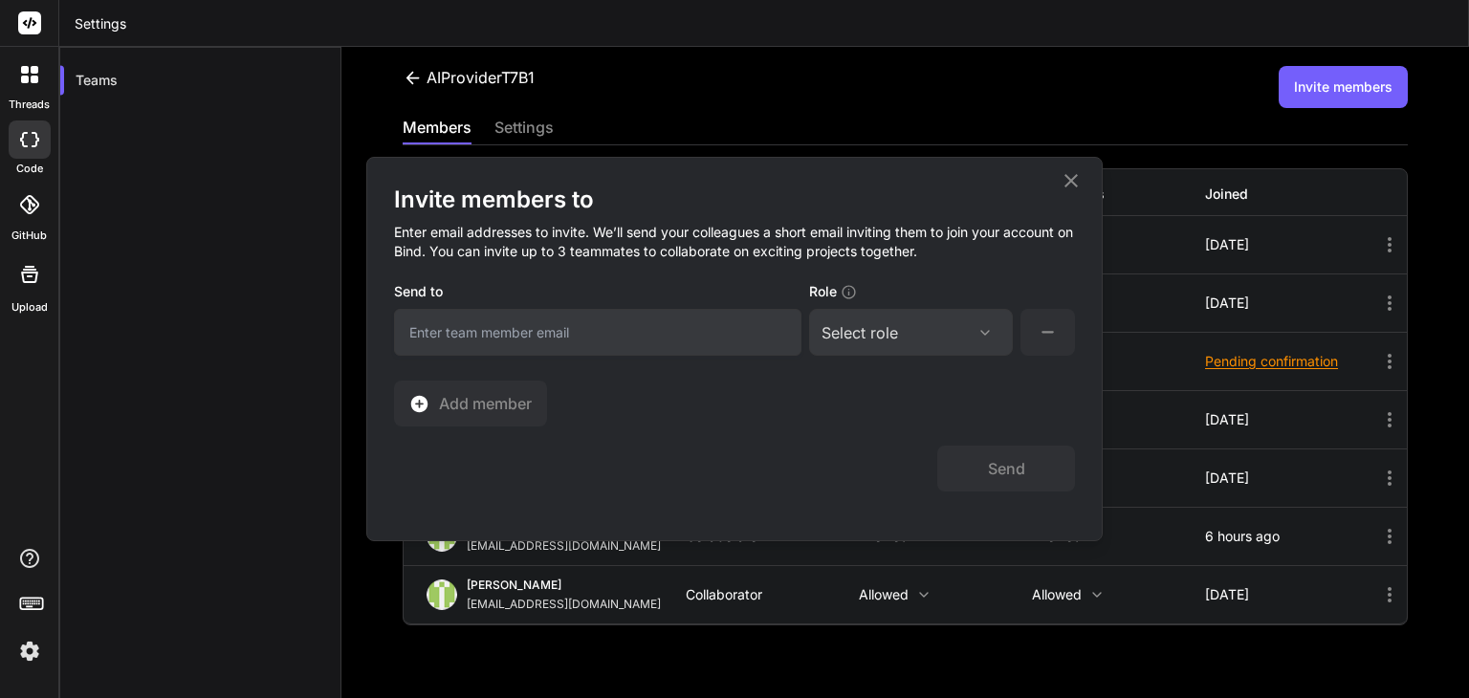
click at [499, 341] on input "email" at bounding box center [597, 332] width 407 height 47
type input "velanchak@gmail.com"
click at [920, 345] on div "Select role Assign Role Admin Collaborator Basic" at bounding box center [911, 332] width 204 height 47
click at [972, 336] on div at bounding box center [985, 332] width 31 height 15
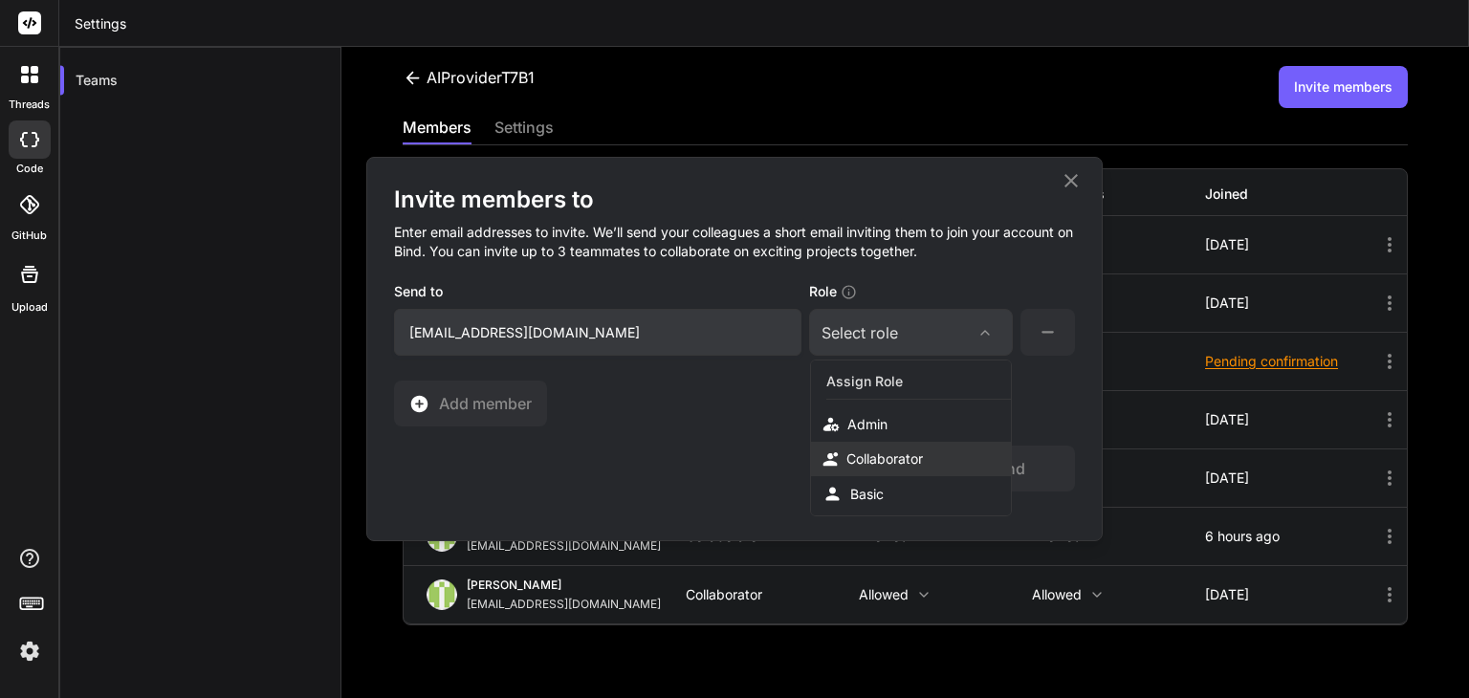
click at [877, 460] on div "Collaborator" at bounding box center [884, 459] width 77 height 19
click at [1004, 466] on button "Send" at bounding box center [1006, 469] width 138 height 46
